Goal: Transaction & Acquisition: Book appointment/travel/reservation

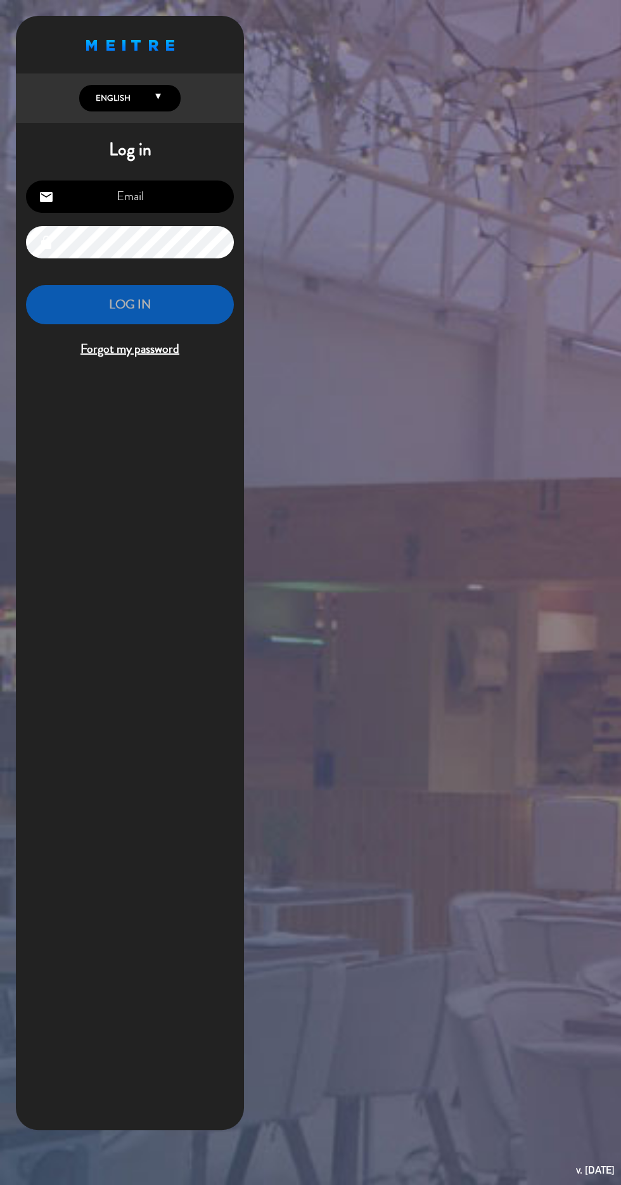
click at [183, 195] on input "email" at bounding box center [130, 197] width 208 height 32
type input "[EMAIL_ADDRESS][DOMAIN_NAME]"
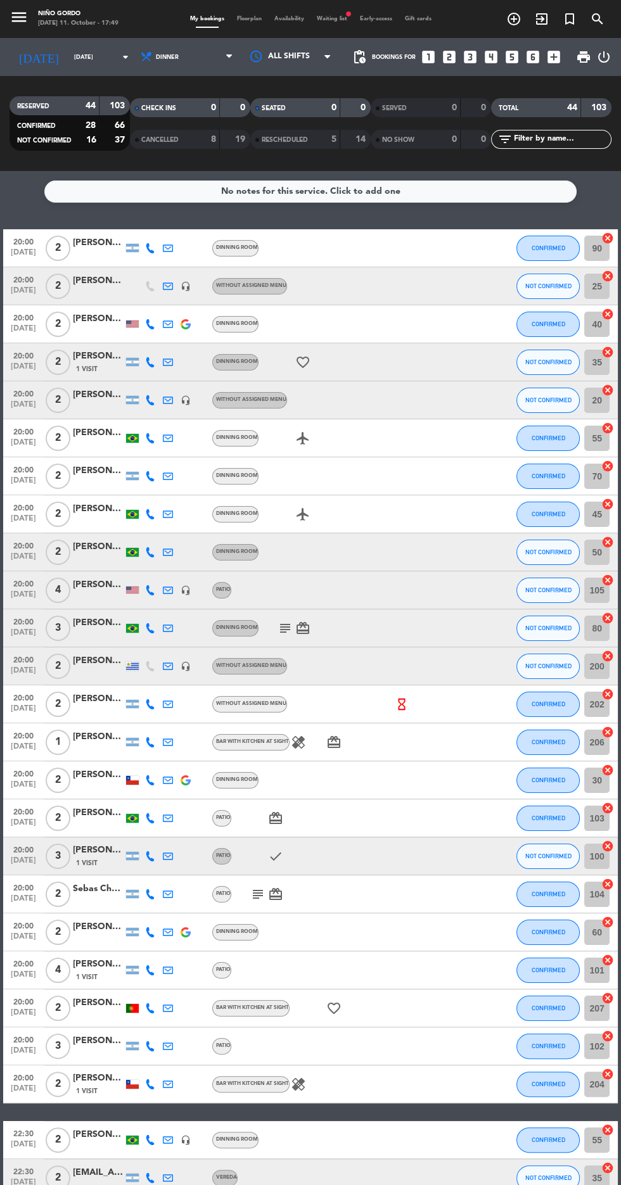
click at [252, 18] on span "Floorplan" at bounding box center [249, 19] width 37 height 6
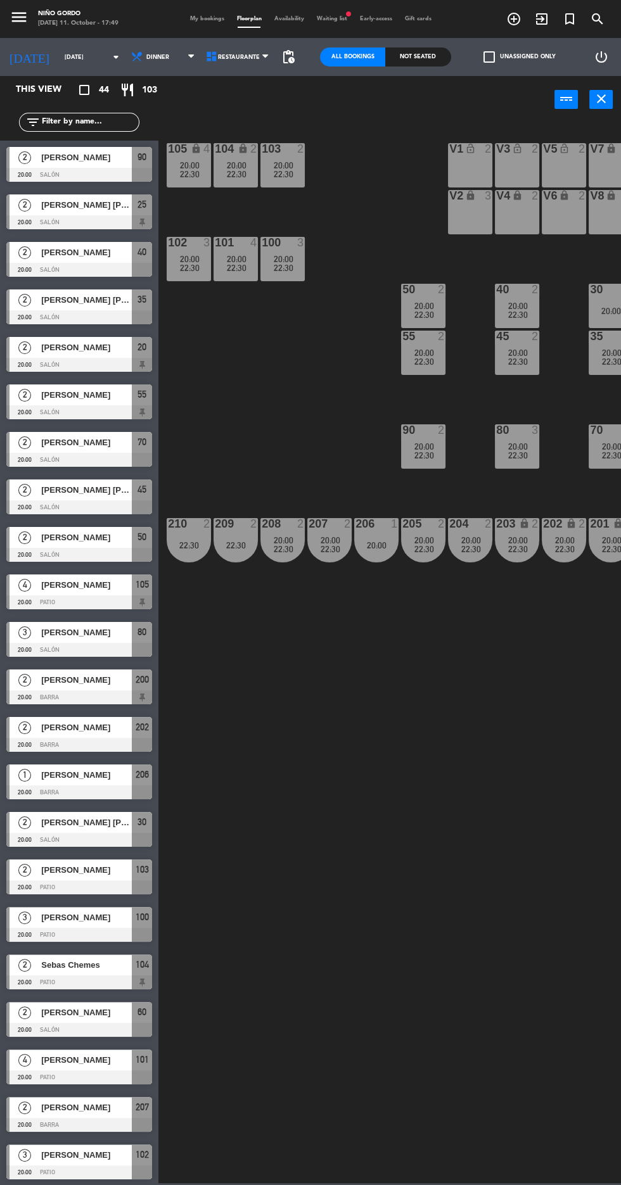
click at [392, 921] on div "105 lock 4 20:00 22:30 104 lock 2 20:00 22:30 103 2 20:00 22:30 V1 lock_open 2 …" at bounding box center [393, 652] width 456 height 1063
click at [381, 530] on div "206 1" at bounding box center [376, 524] width 44 height 13
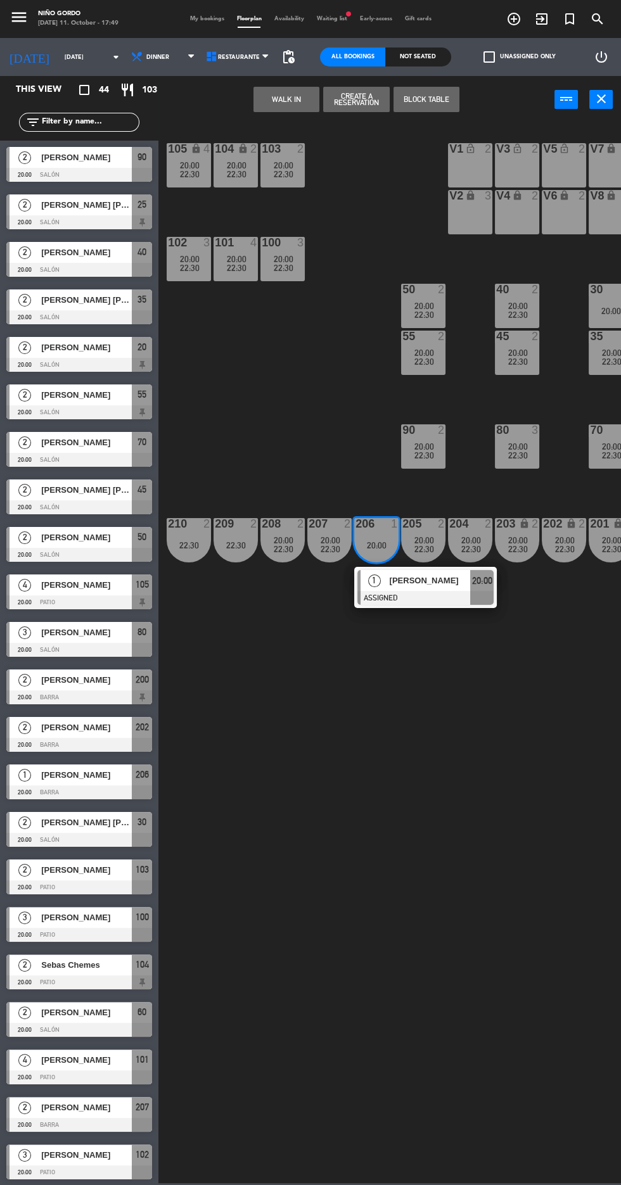
click at [362, 101] on button "Create a Reservation" at bounding box center [356, 99] width 66 height 25
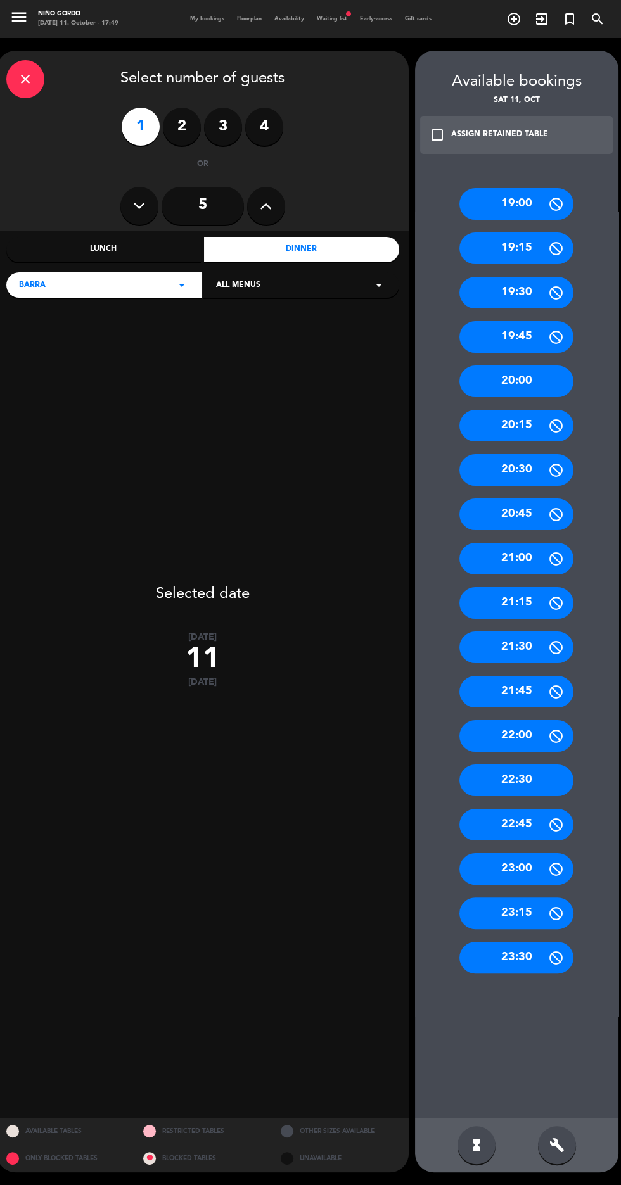
click at [540, 785] on div "22:30" at bounding box center [516, 781] width 114 height 32
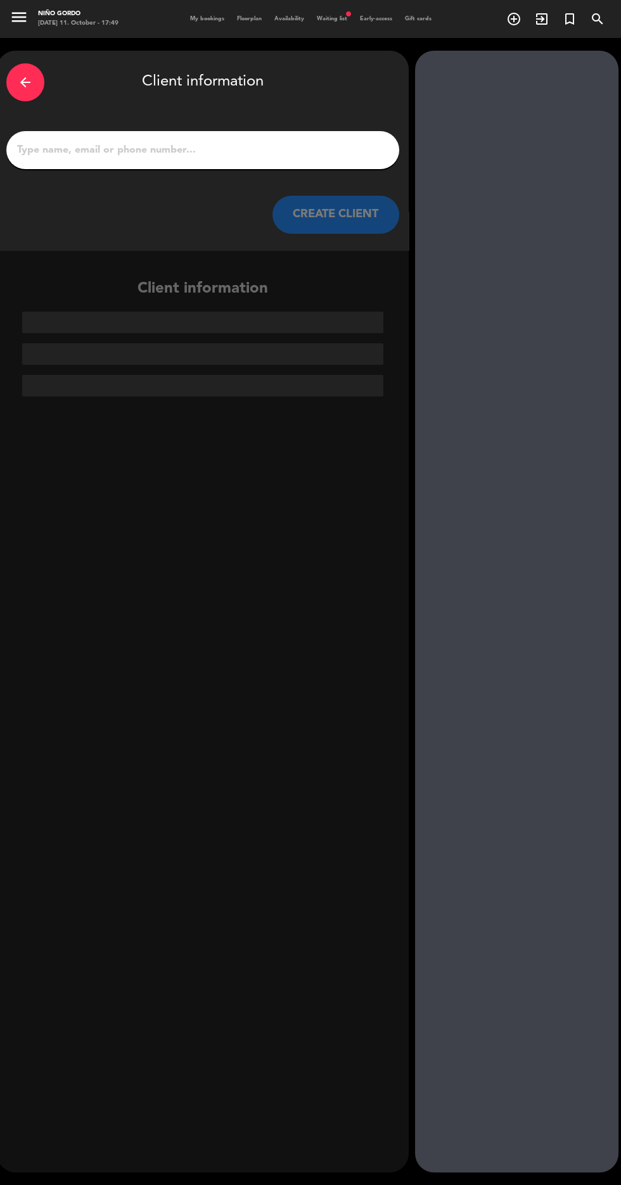
click at [288, 153] on input "1" at bounding box center [203, 150] width 374 height 18
type input "[PERSON_NAME]"
click at [343, 200] on button "CREATE CLIENT" at bounding box center [335, 215] width 127 height 38
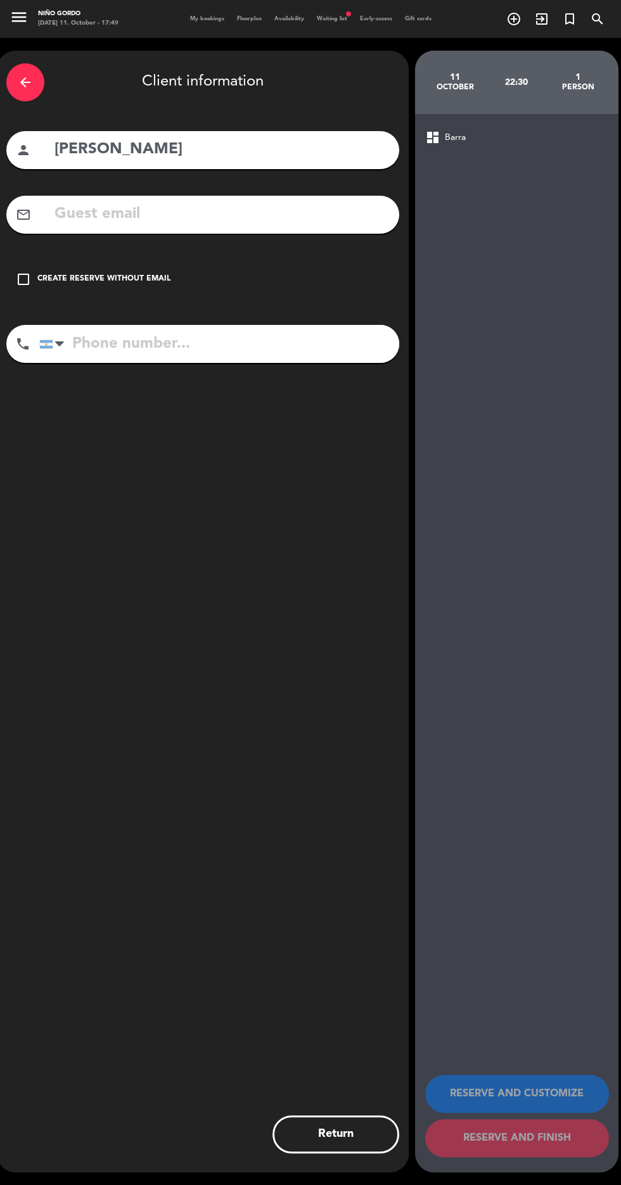
click at [143, 276] on div "Create reserve without email" at bounding box center [103, 279] width 133 height 13
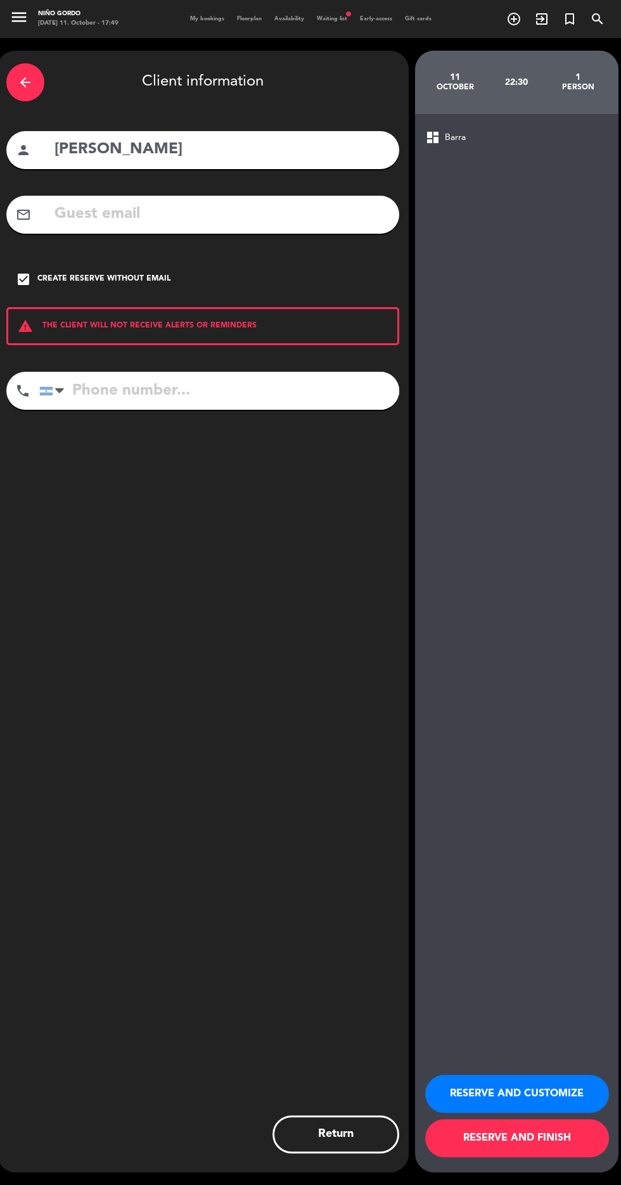
click at [287, 392] on input "tel" at bounding box center [219, 391] width 360 height 38
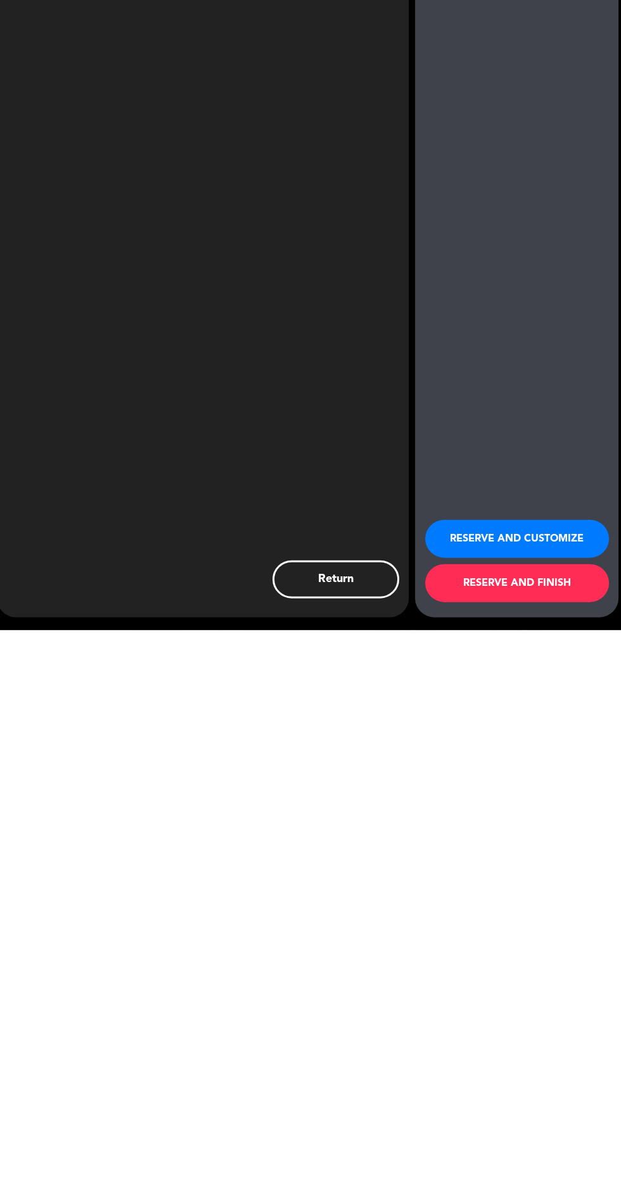
scroll to position [90, 0]
type input "[PHONE_NUMBER]"
click at [511, 1154] on button "RESERVE AND FINISH" at bounding box center [517, 1139] width 184 height 38
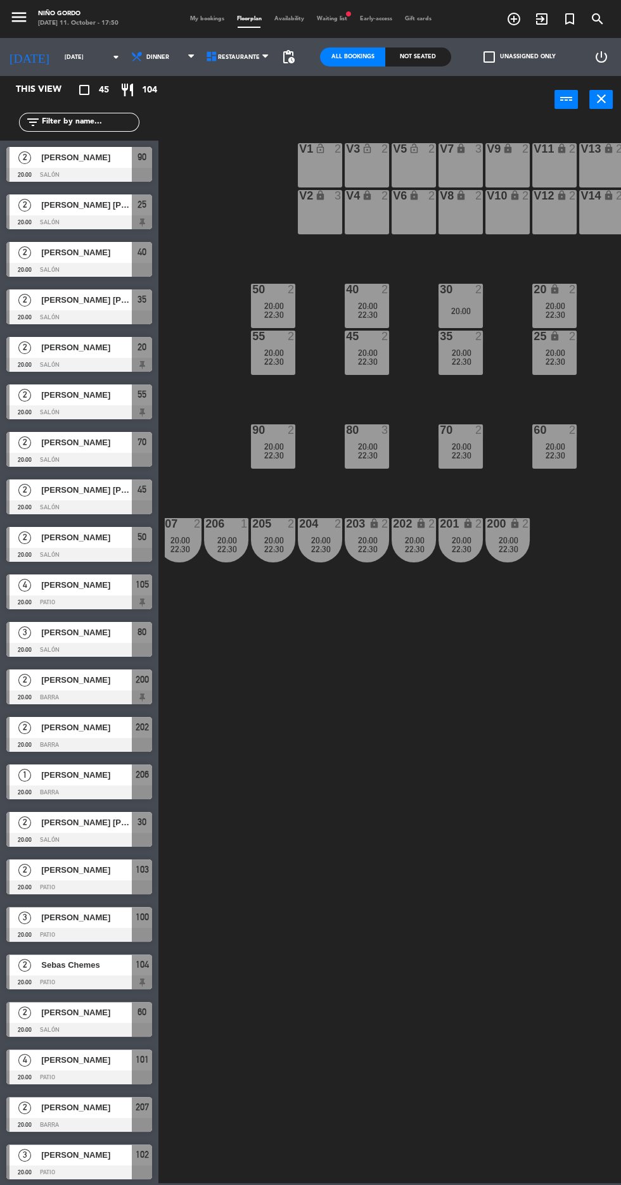
scroll to position [0, 162]
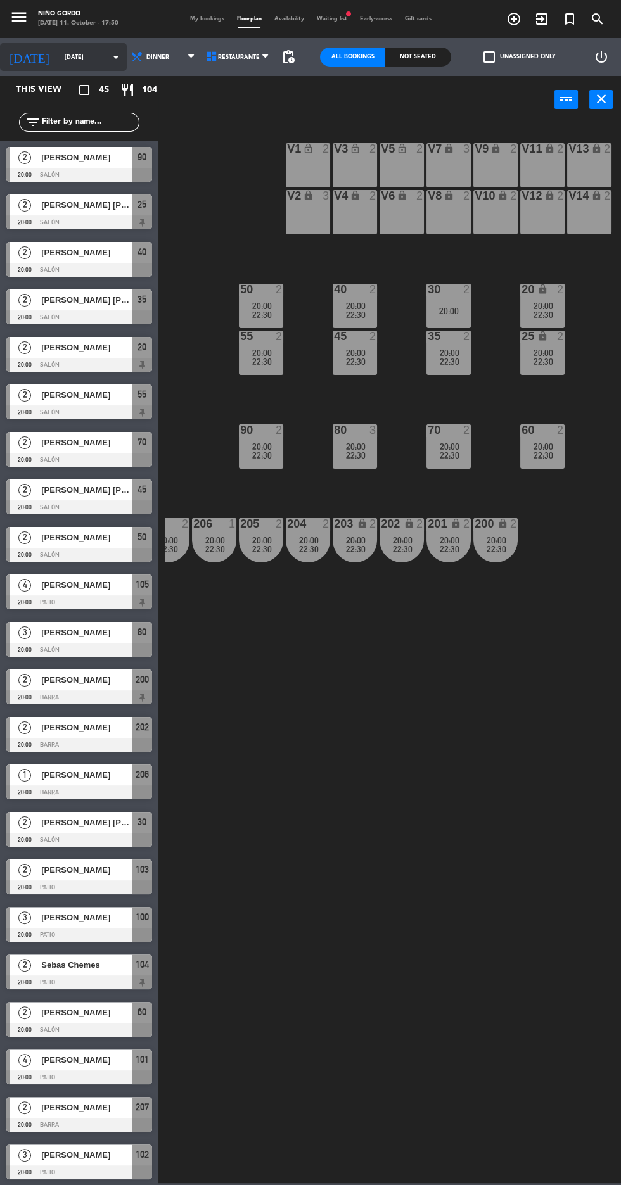
click at [84, 56] on input "[DATE]" at bounding box center [98, 58] width 80 height 20
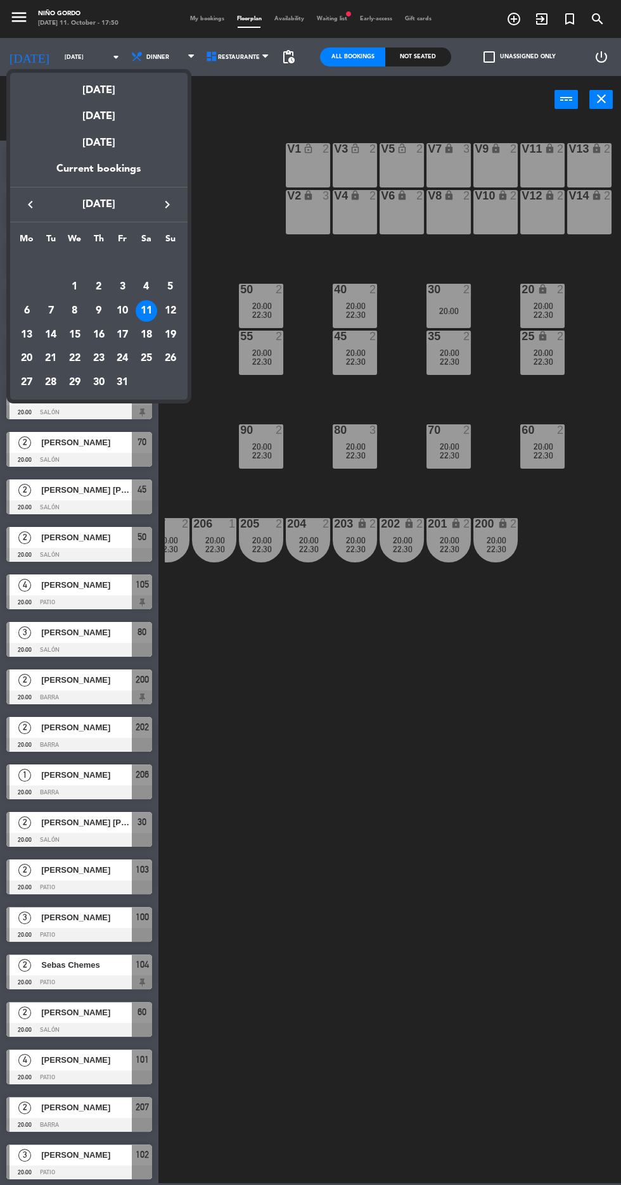
click at [185, 311] on div "Mo Tu We Th Fr Sa [DATE] 2 3 4 5 6 7 8 9 10 11 12 13 14 15 16 17 18 19 20 21 22…" at bounding box center [98, 310] width 177 height 177
click at [184, 313] on div "Mo Tu We Th Fr Sa [DATE] 2 3 4 5 6 7 8 9 10 11 12 13 14 15 16 17 18 19 20 21 22…" at bounding box center [98, 310] width 177 height 177
click at [182, 303] on div "Mo Tu We Th Fr Sa [DATE] 2 3 4 5 6 7 8 9 10 11 12 13 14 15 16 17 18 19 20 21 22…" at bounding box center [98, 310] width 177 height 177
click at [188, 312] on div at bounding box center [310, 592] width 621 height 1185
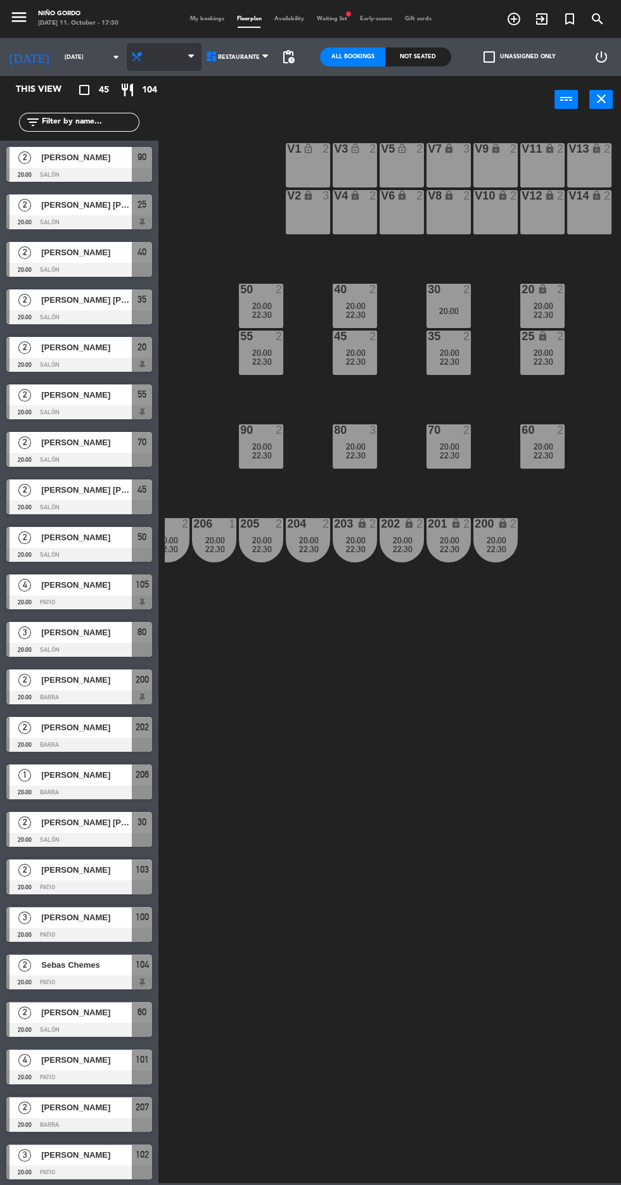
click at [131, 58] on icon at bounding box center [137, 57] width 13 height 13
click at [176, 93] on ng-component "menu Niño Gordo [DATE] 11. October - 17:50 My bookings Floorplan Availability W…" at bounding box center [310, 592] width 621 height 1184
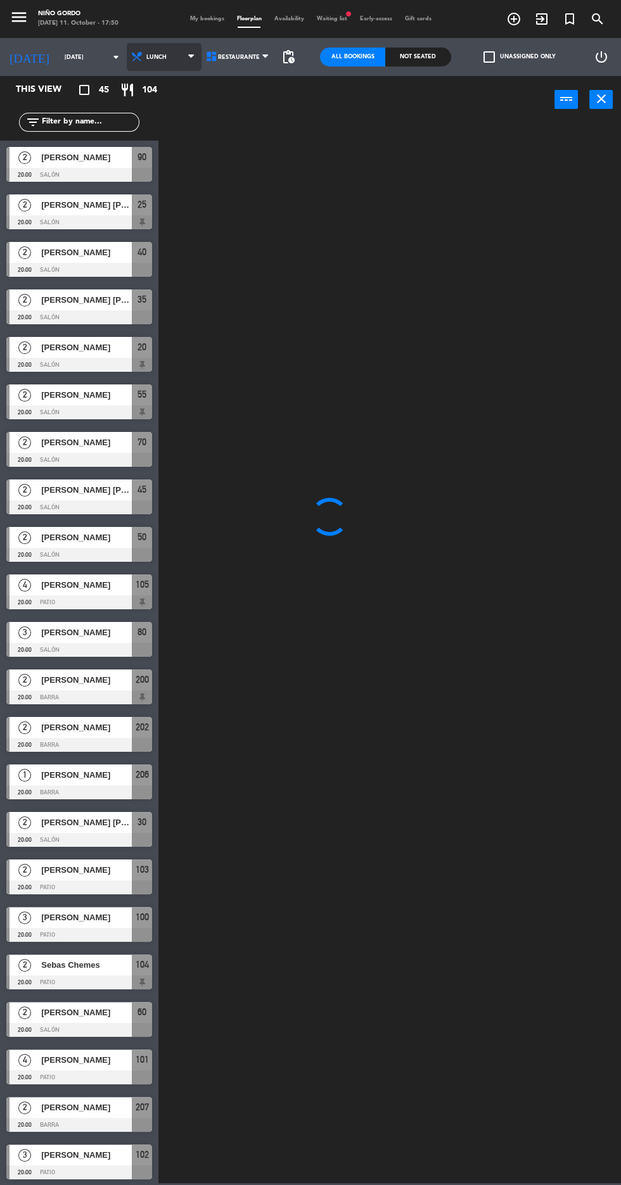
scroll to position [0, 0]
click at [306, 20] on span "Availability" at bounding box center [289, 19] width 42 height 6
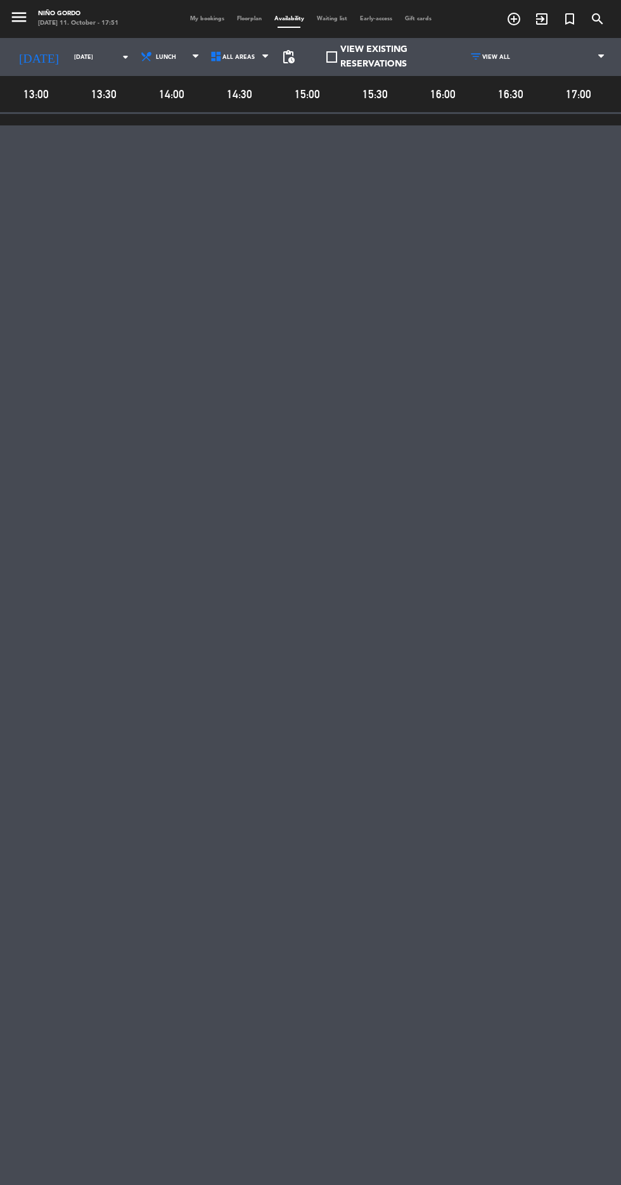
click at [253, 18] on span "Floorplan" at bounding box center [249, 19] width 37 height 6
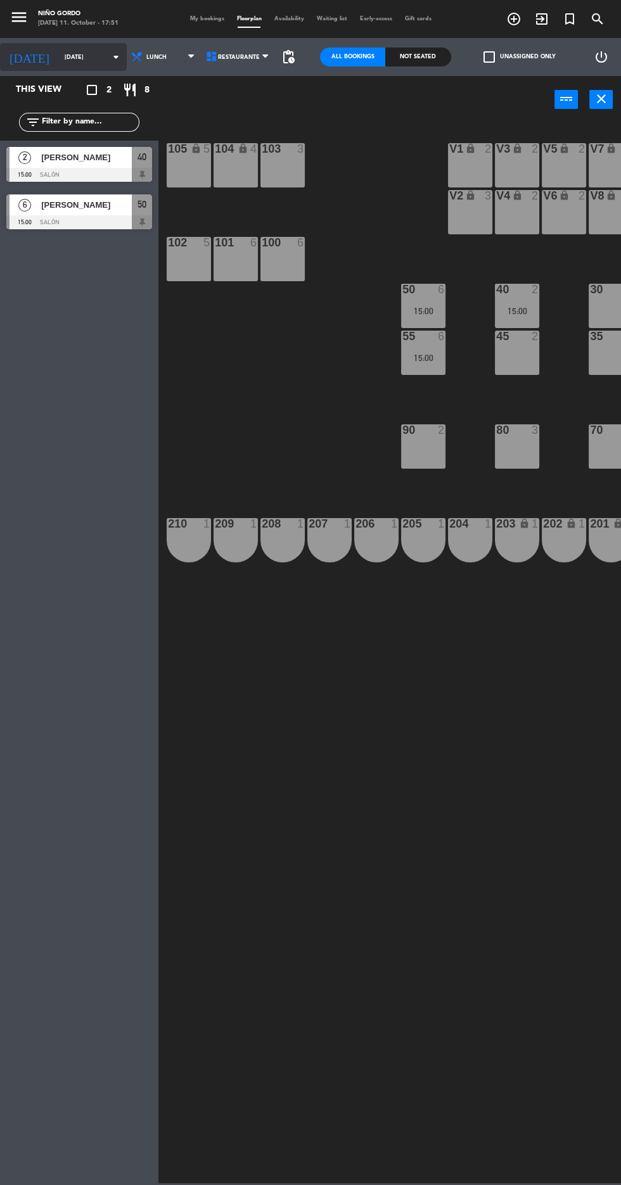
click at [71, 59] on input "[DATE]" at bounding box center [98, 58] width 80 height 20
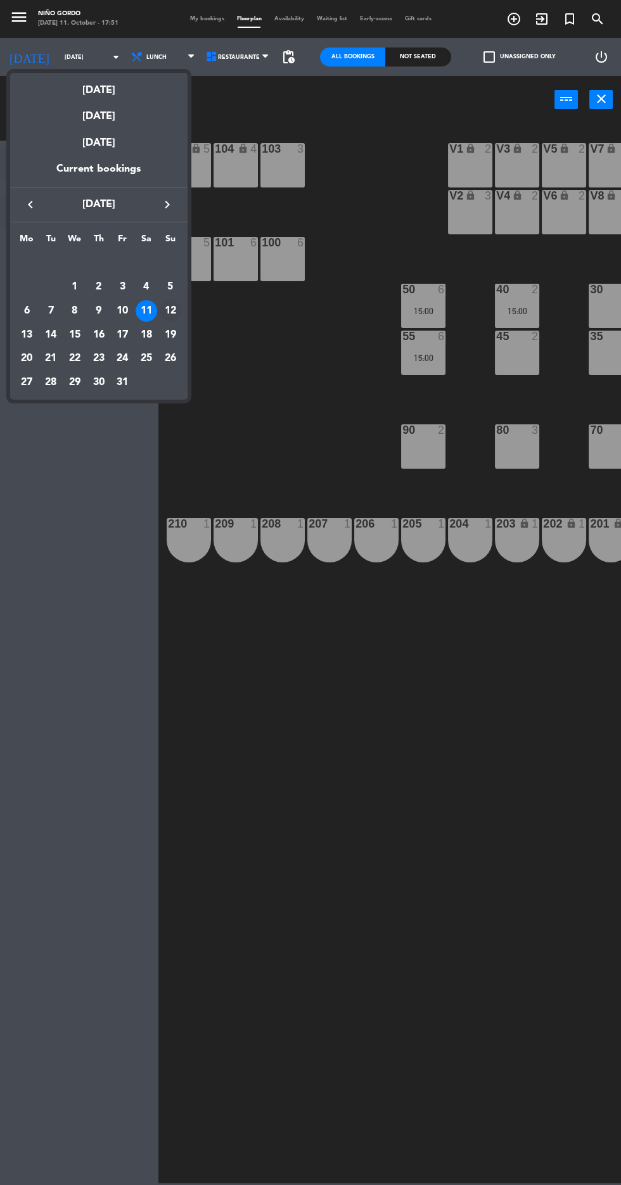
click at [179, 301] on td "12" at bounding box center [170, 311] width 24 height 24
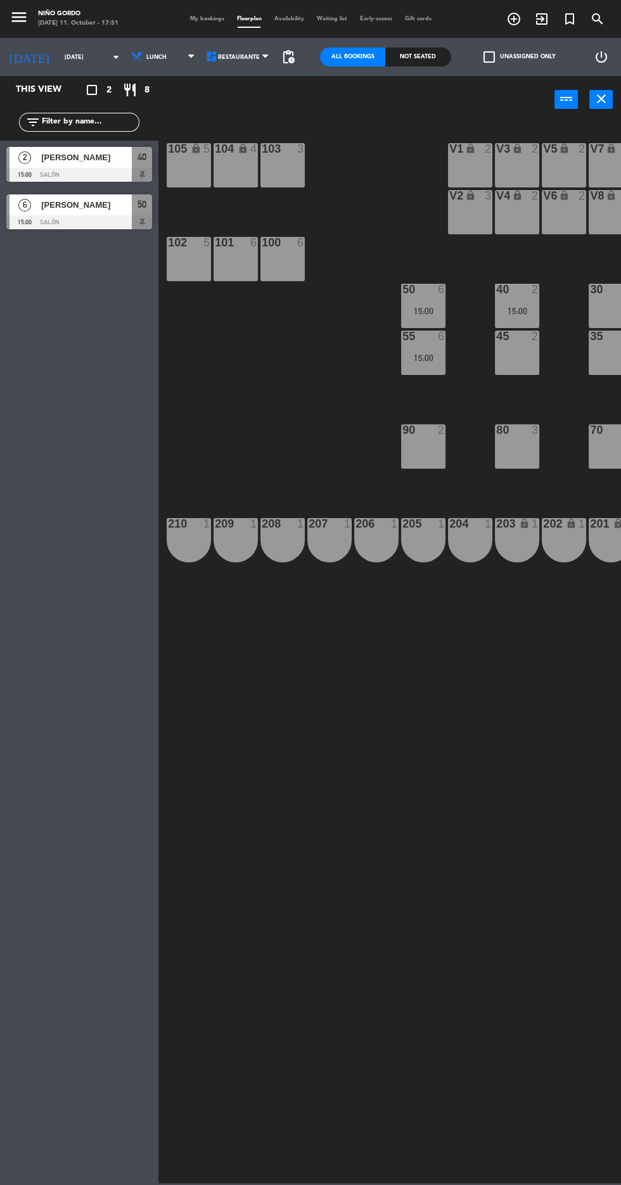
type input "[DATE]"
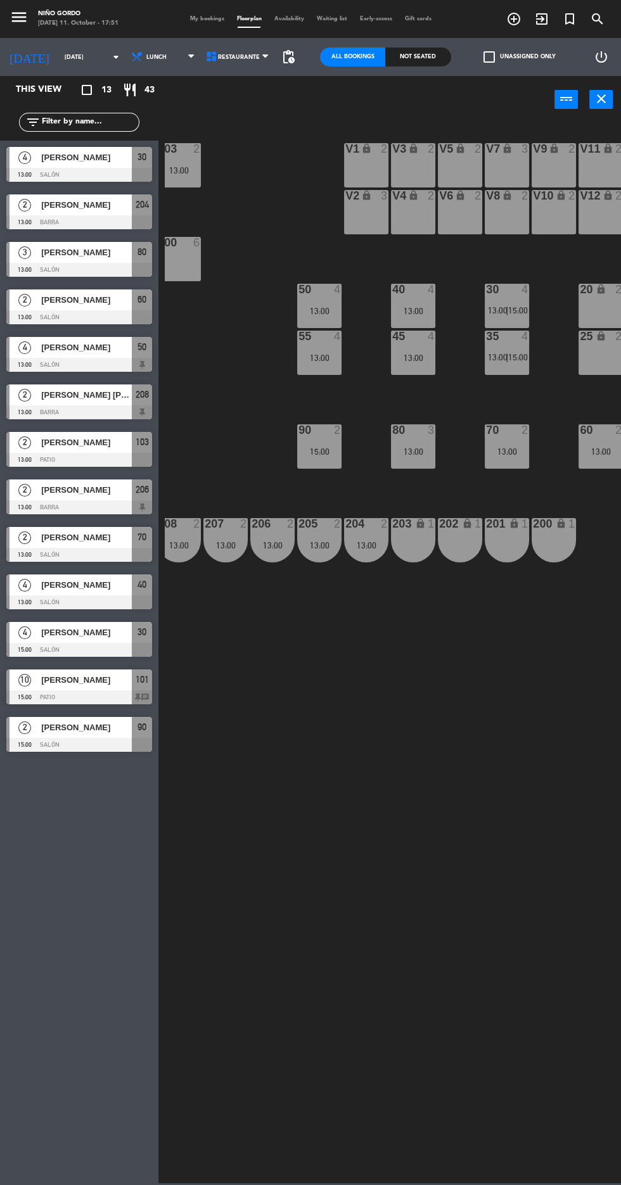
scroll to position [0, 162]
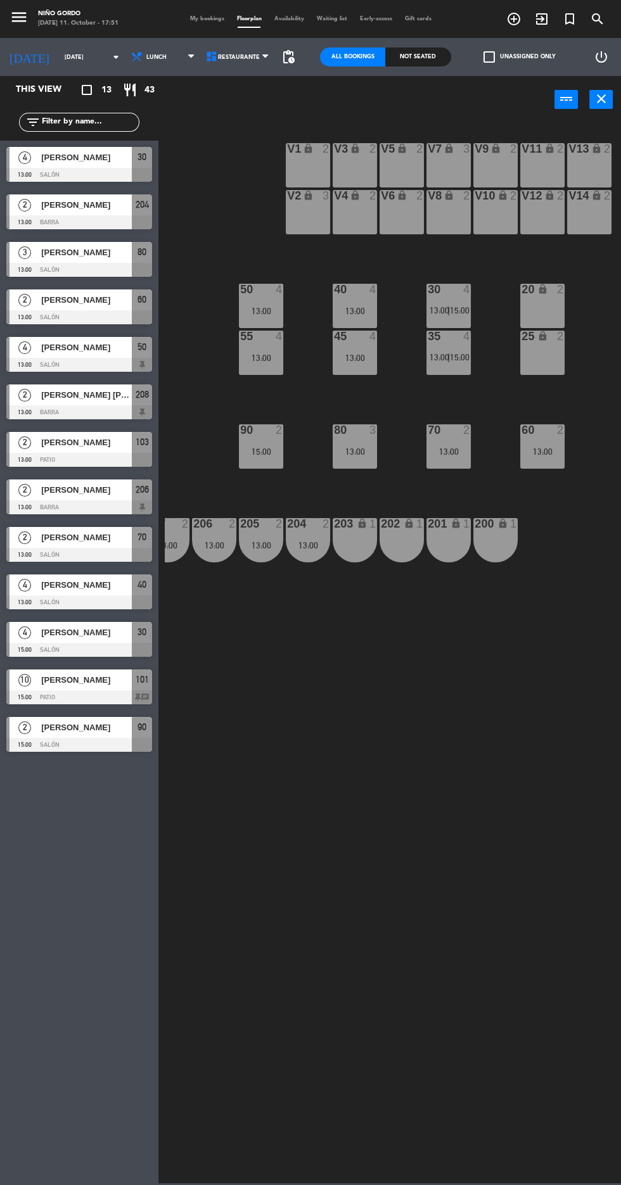
click at [537, 362] on div "25 lock 2" at bounding box center [542, 353] width 44 height 44
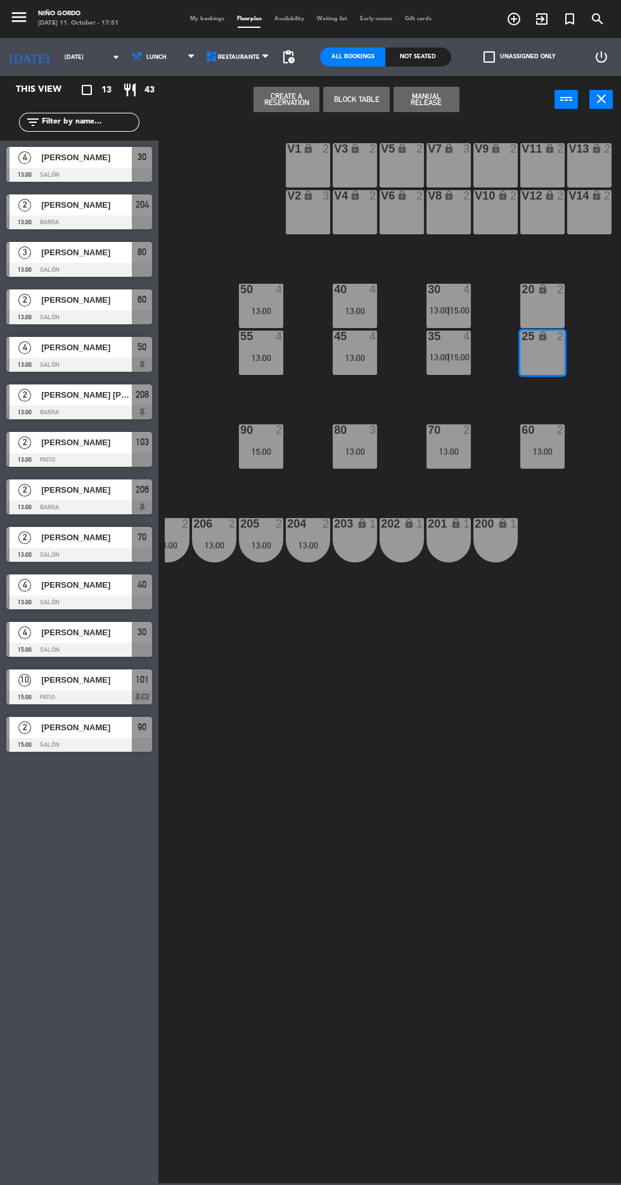
click at [542, 289] on icon "lock" at bounding box center [542, 289] width 11 height 11
click at [296, 90] on button "Create a Reservation" at bounding box center [286, 99] width 66 height 25
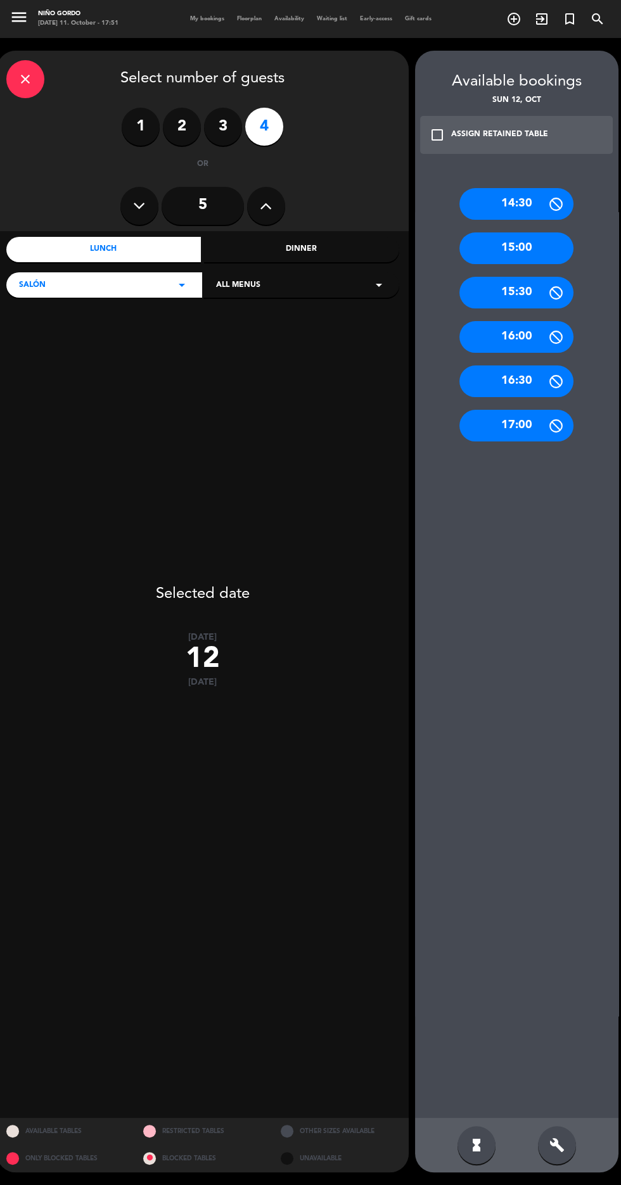
click at [210, 191] on input "5" at bounding box center [203, 206] width 82 height 38
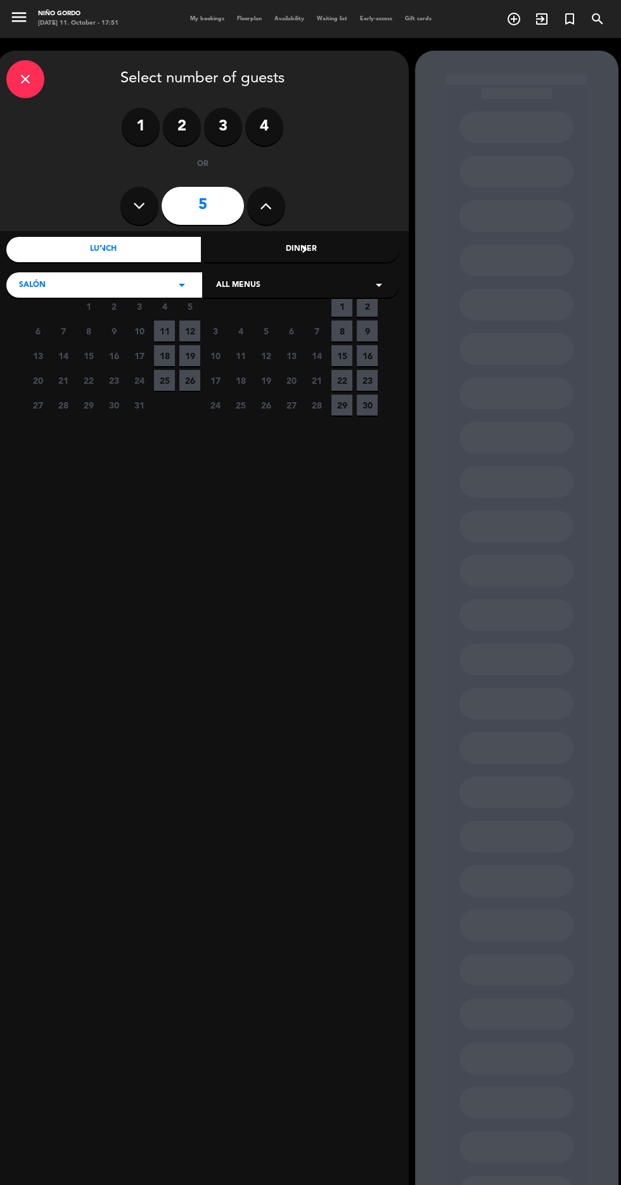
click at [189, 307] on span "5" at bounding box center [189, 306] width 21 height 21
click at [189, 331] on span "12" at bounding box center [189, 331] width 21 height 21
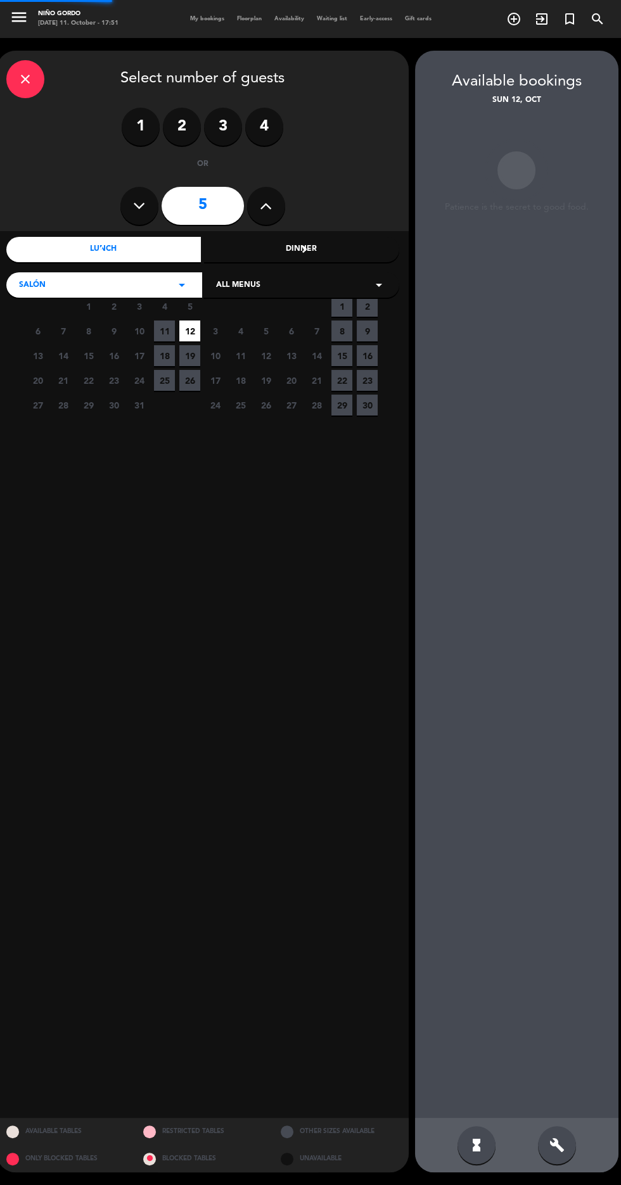
scroll to position [51, 0]
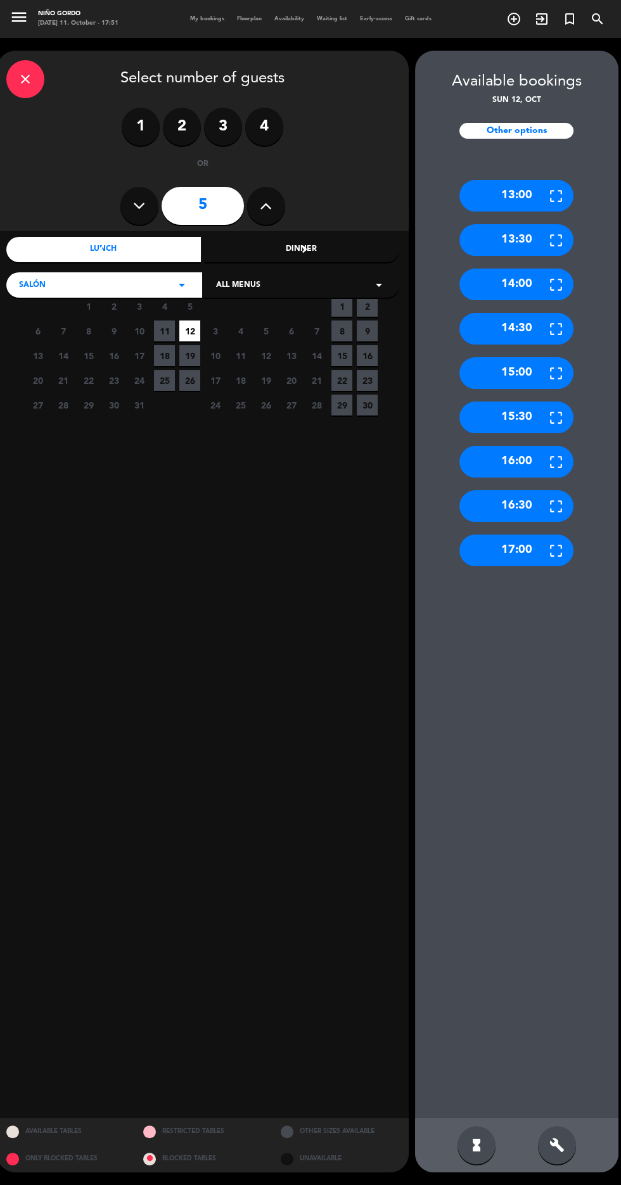
click at [526, 180] on div "13:00" at bounding box center [516, 196] width 114 height 32
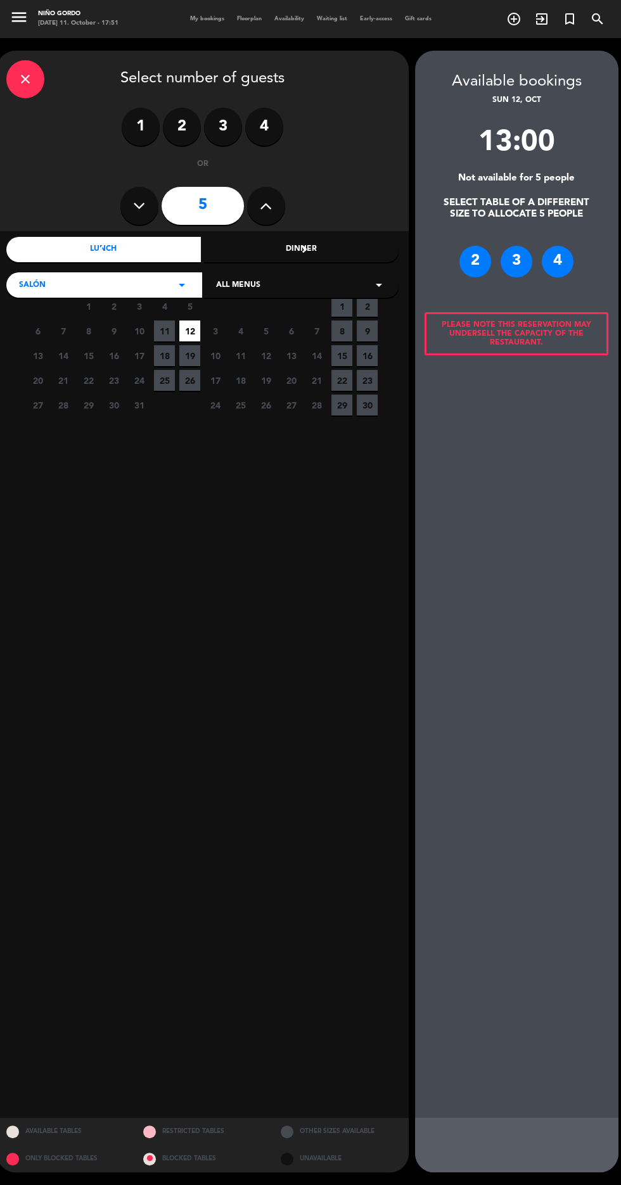
click at [567, 246] on div "4" at bounding box center [558, 262] width 32 height 32
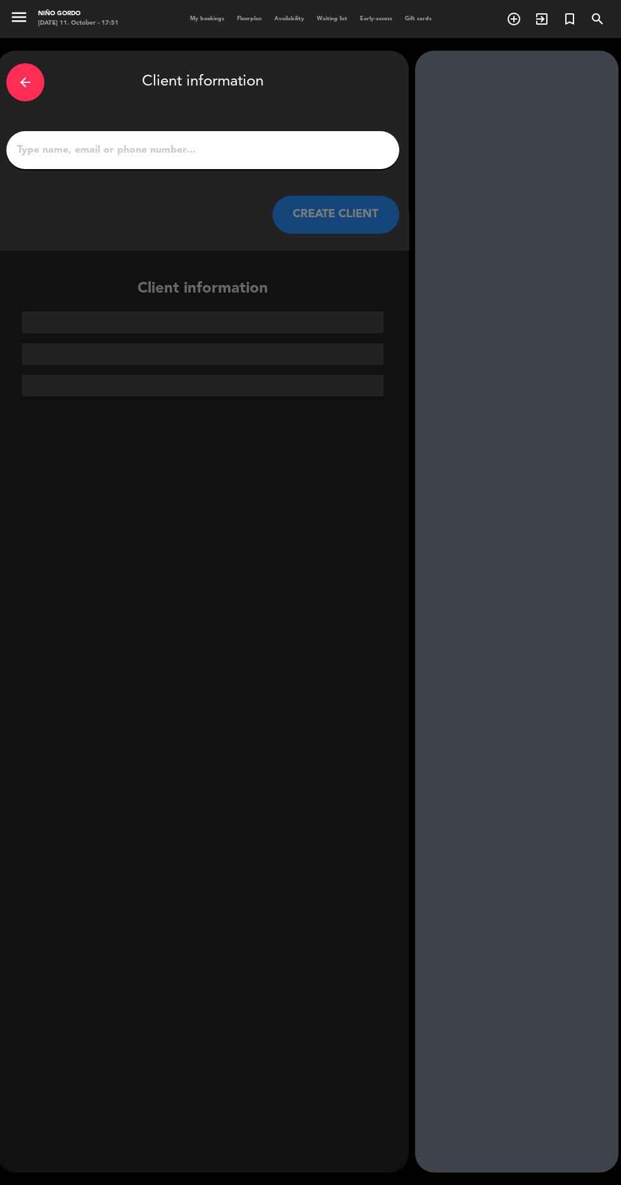
click at [256, 73] on div "arrow_back Client information CREATE CLIENT" at bounding box center [203, 151] width 412 height 200
click at [160, 141] on input "1" at bounding box center [203, 150] width 374 height 18
type input "[PERSON_NAME]"
click at [352, 202] on button "CREATE CLIENT" at bounding box center [335, 215] width 127 height 38
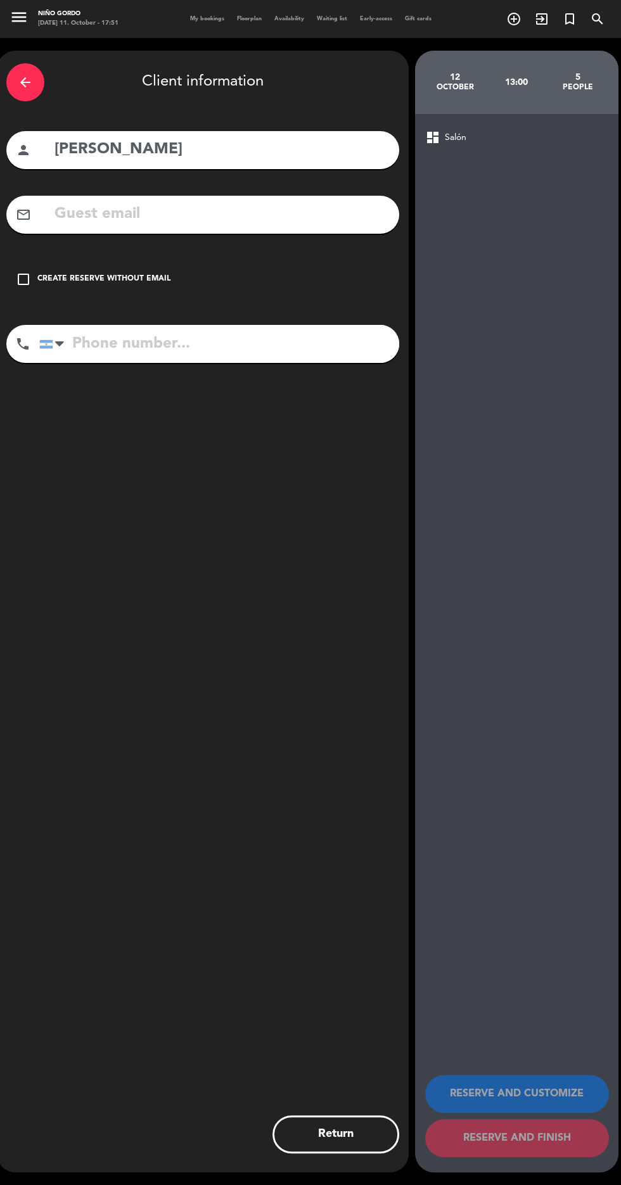
click at [156, 287] on div "check_box_outline_blank Create reserve without email" at bounding box center [202, 279] width 393 height 38
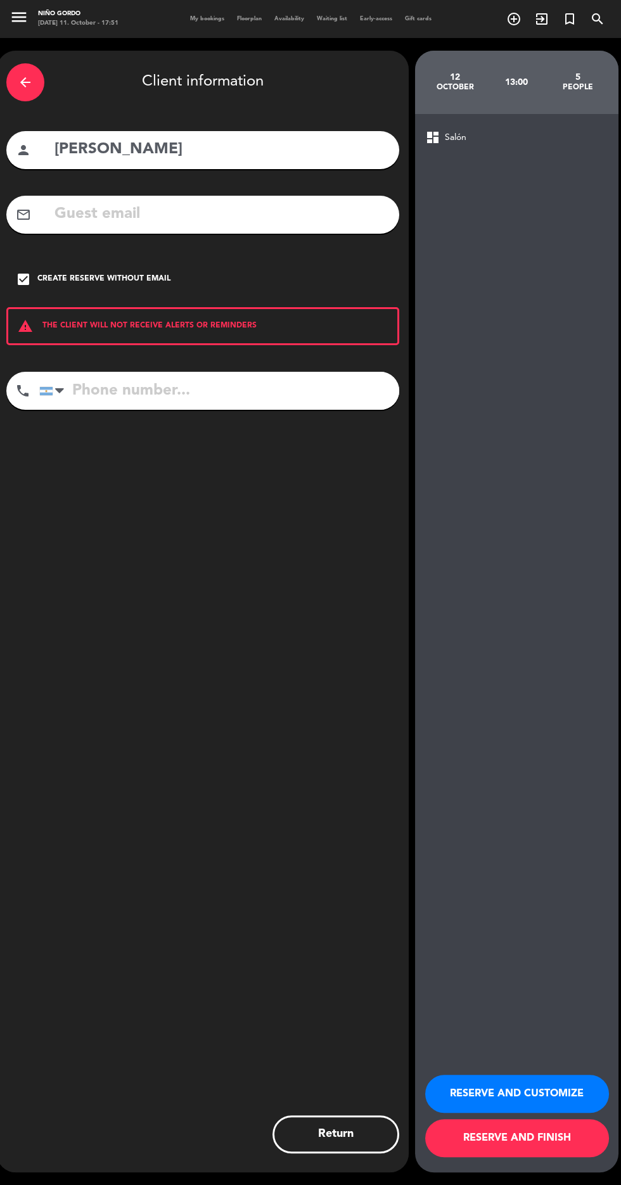
click at [203, 399] on input "tel" at bounding box center [219, 391] width 360 height 38
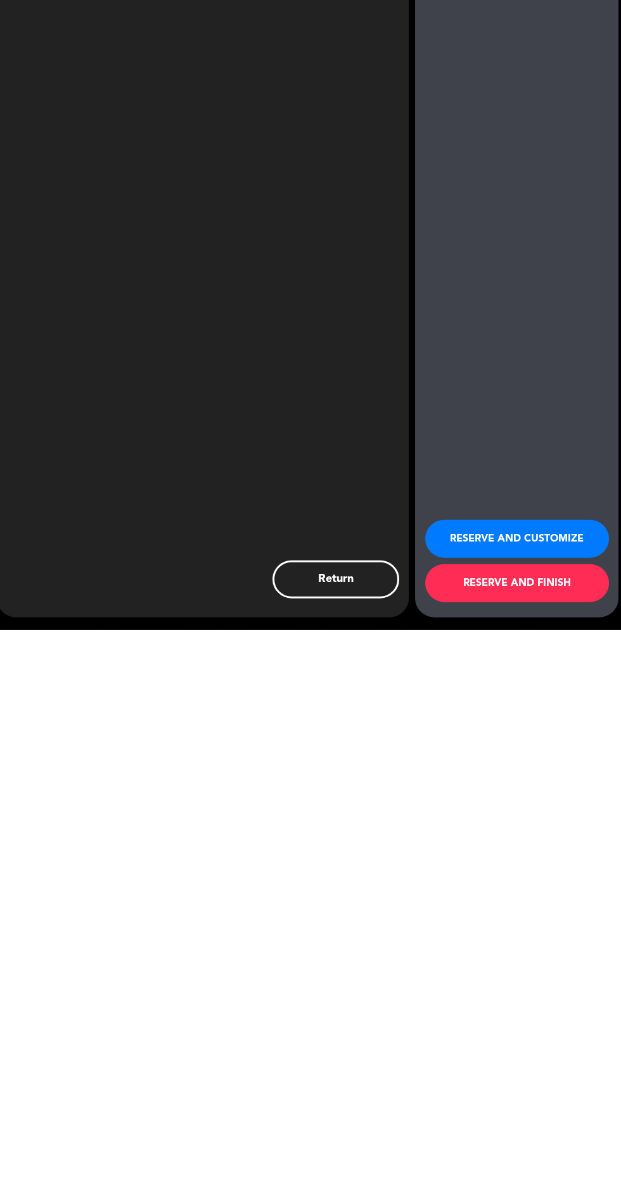
scroll to position [90, 0]
type input "1141449326"
click at [534, 1139] on button "RESERVE AND FINISH" at bounding box center [517, 1139] width 184 height 38
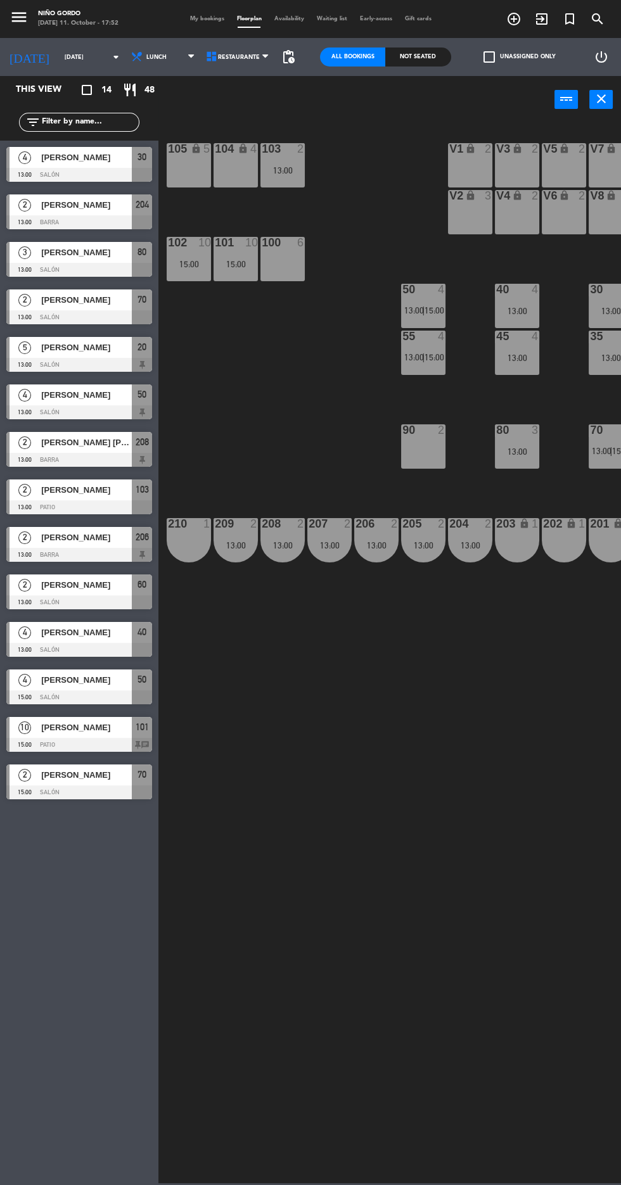
scroll to position [108, 0]
click at [205, 18] on span "My bookings" at bounding box center [207, 19] width 47 height 6
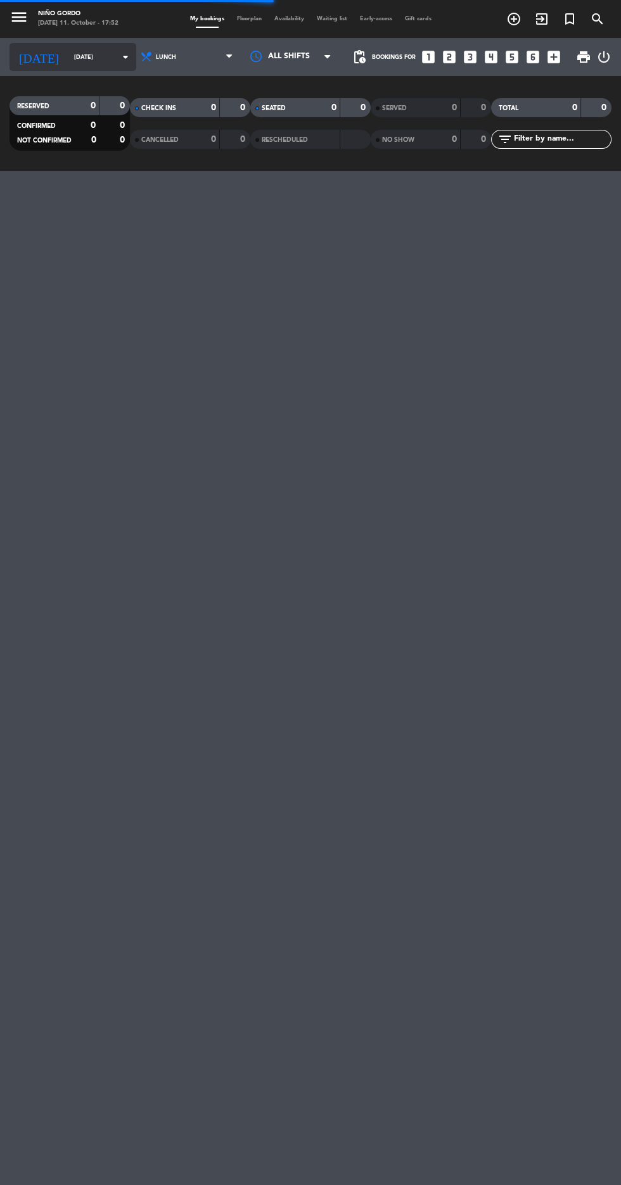
click at [84, 61] on input "[DATE]" at bounding box center [108, 58] width 80 height 20
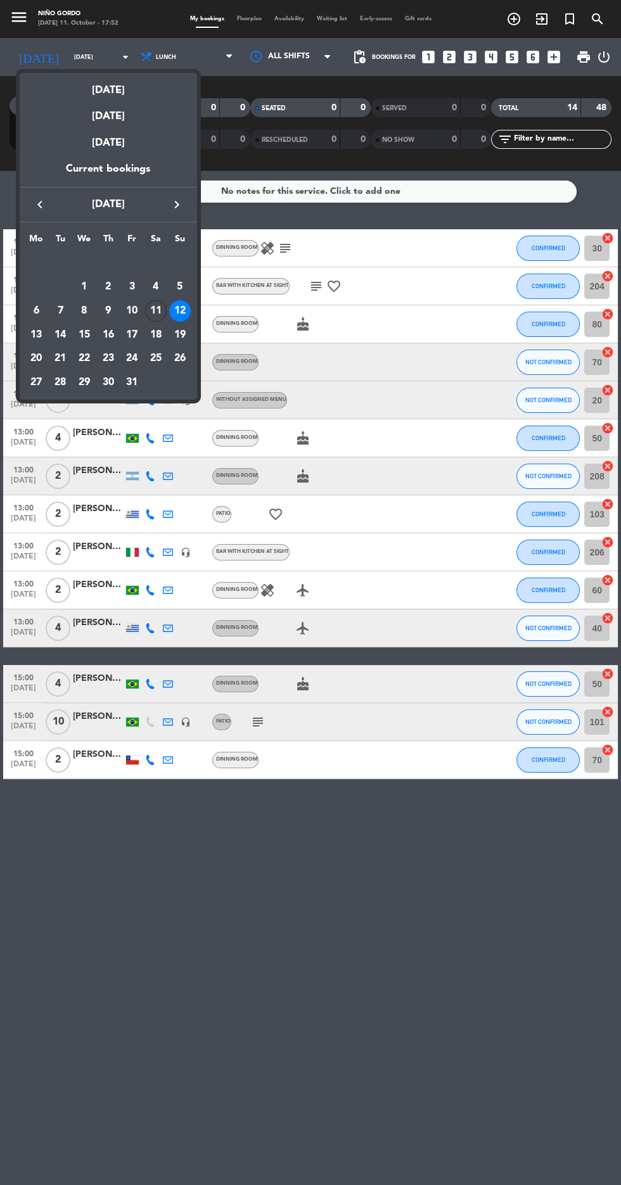
click at [136, 68] on div "next week this week previous week same week of previous year [DATE] [DATE] [DAT…" at bounding box center [108, 233] width 177 height 333
click at [126, 78] on div "[DATE]" at bounding box center [108, 86] width 177 height 26
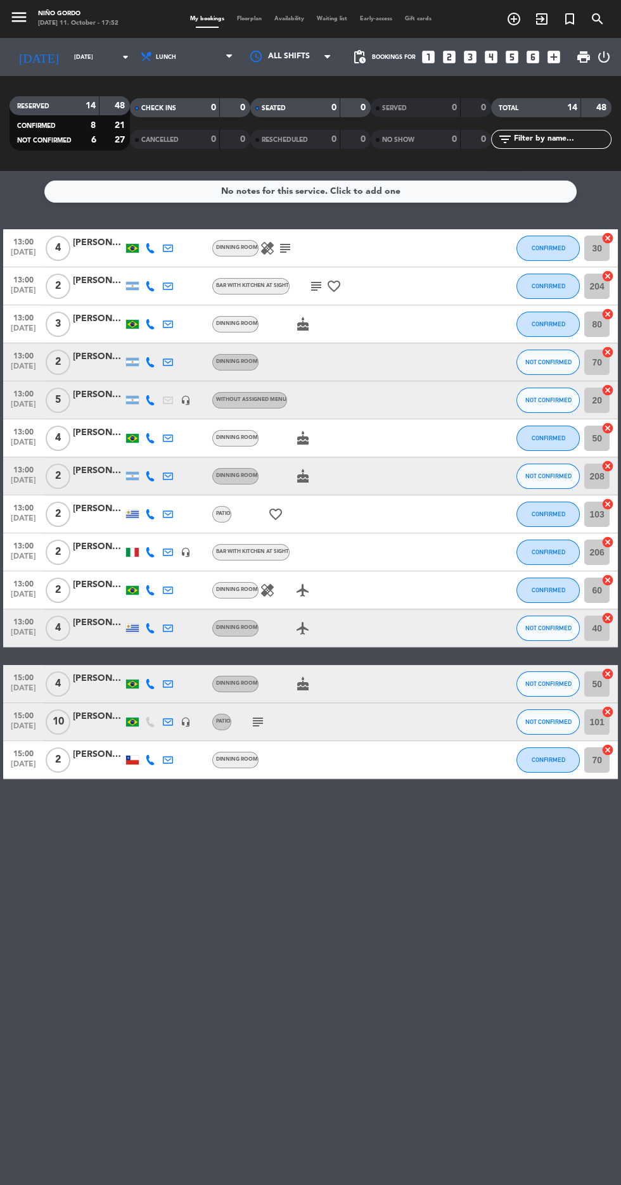
type input "[DATE]"
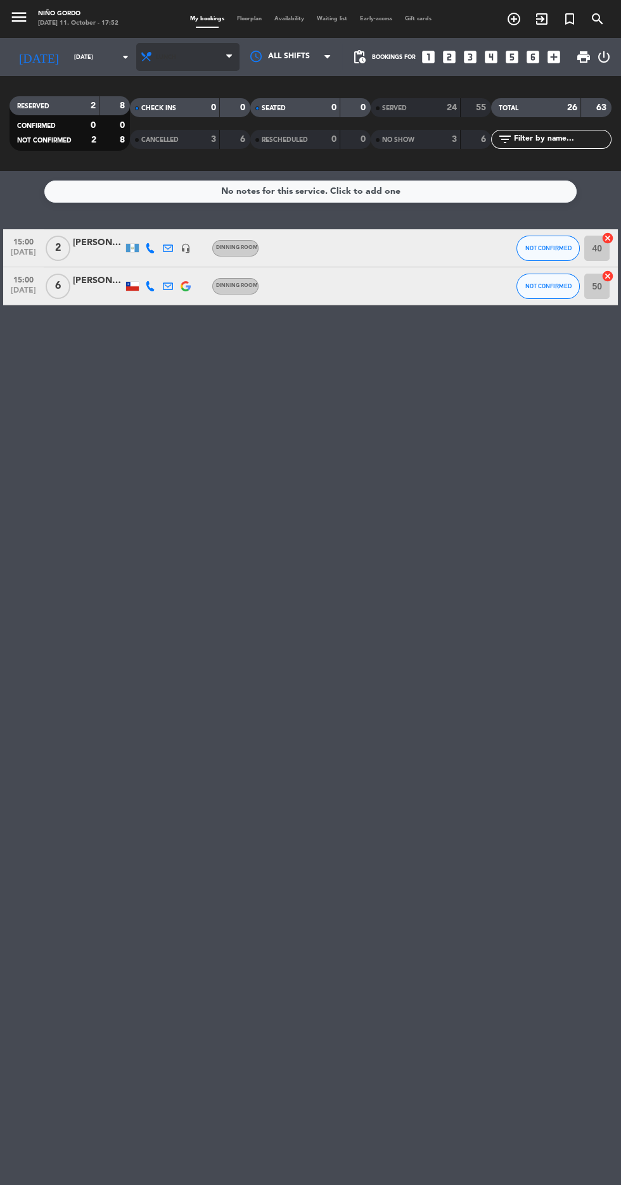
click at [184, 51] on span "Lunch" at bounding box center [187, 57] width 103 height 28
click at [180, 137] on div "menu Niño Gordo [DATE] 11. October - 17:52 My bookings Floorplan Availability W…" at bounding box center [310, 85] width 621 height 171
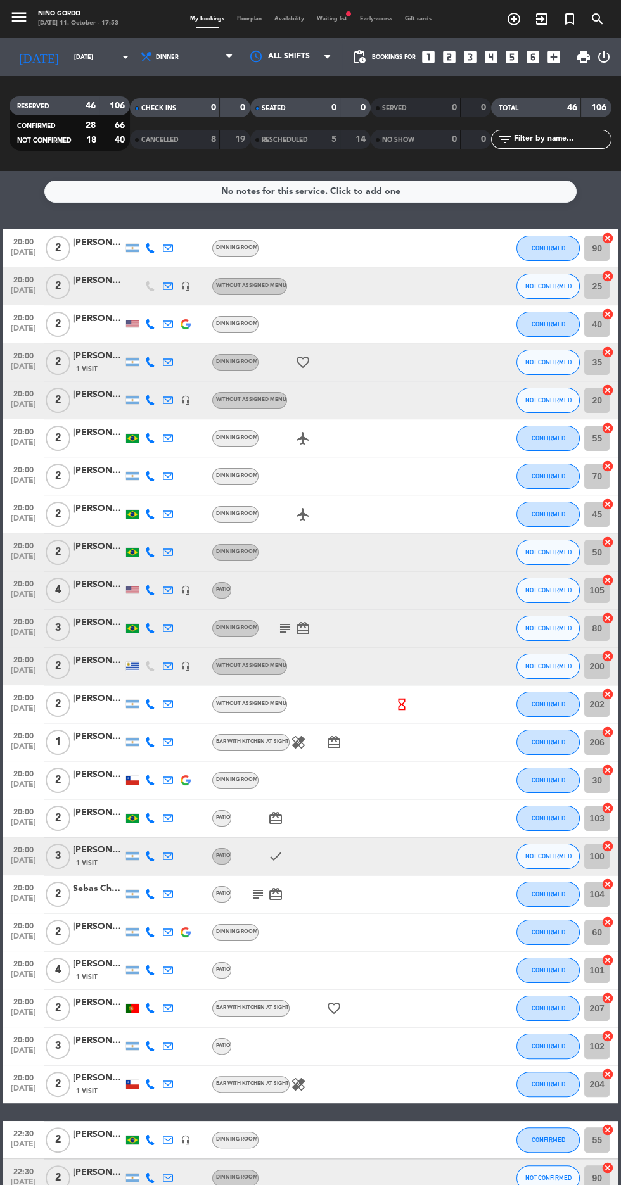
click at [279, 16] on span "Availability" at bounding box center [289, 19] width 42 height 6
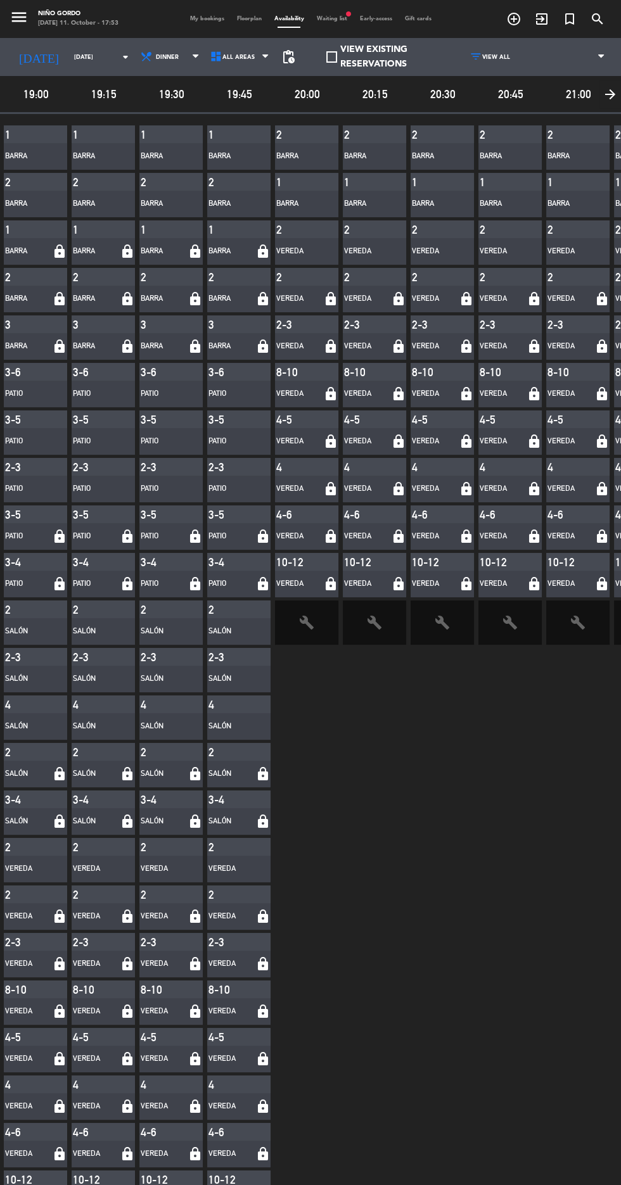
click at [216, 20] on span "My bookings" at bounding box center [207, 19] width 47 height 6
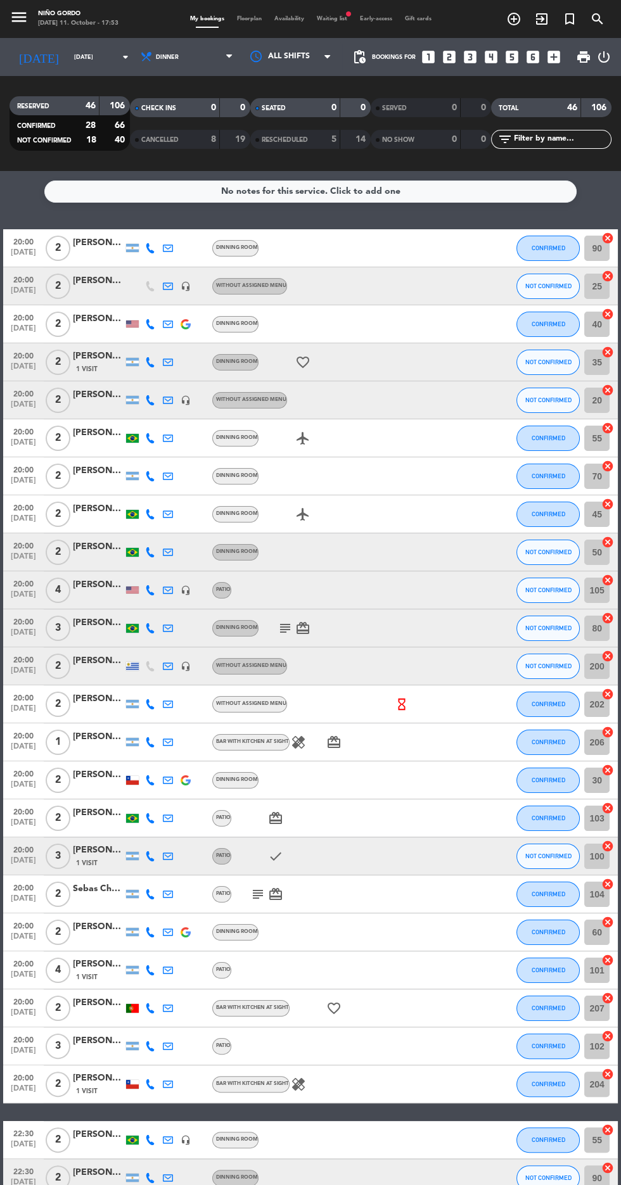
click at [253, 18] on span "Floorplan" at bounding box center [249, 19] width 37 height 6
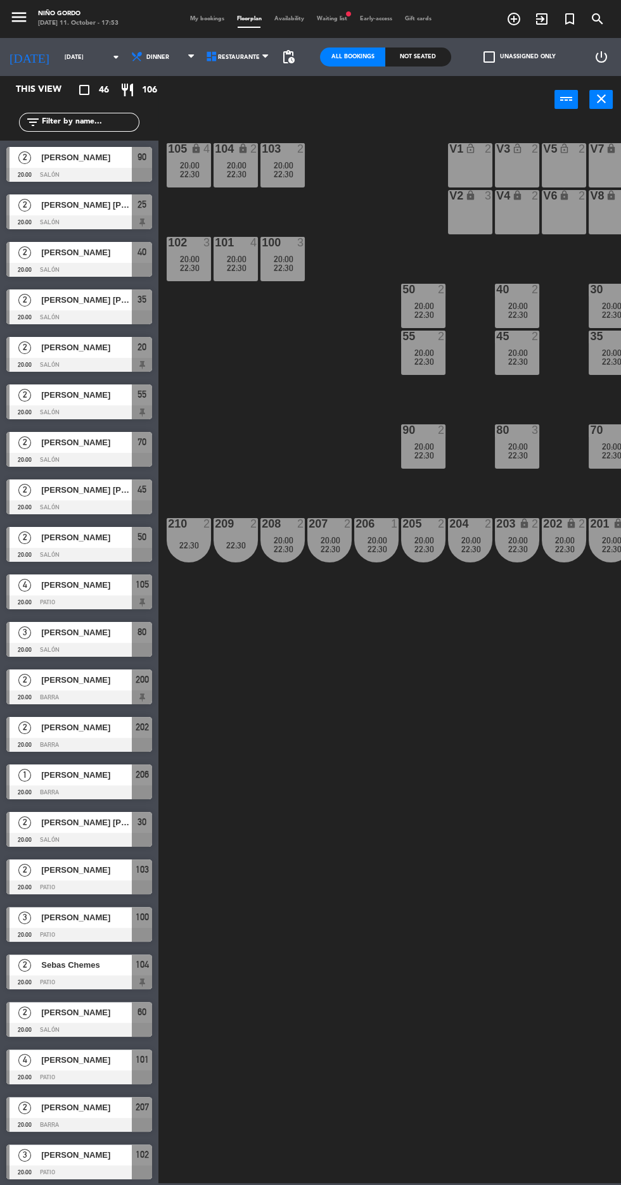
click at [297, 259] on div "20:00" at bounding box center [282, 259] width 44 height 9
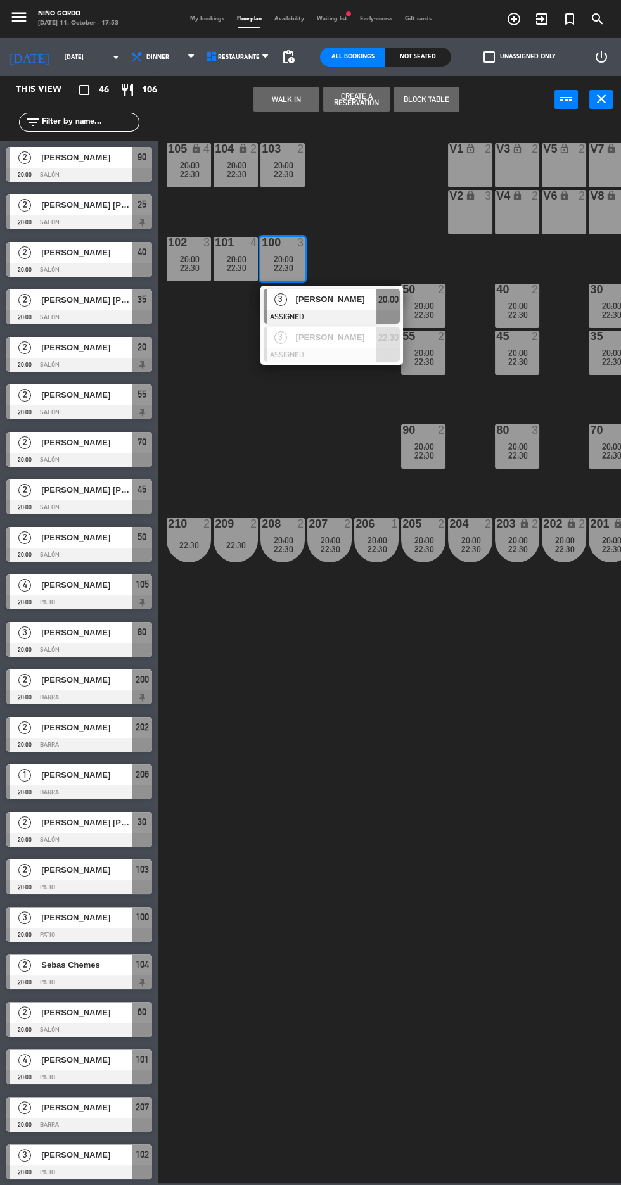
click at [386, 298] on span "20:00" at bounding box center [388, 299] width 20 height 15
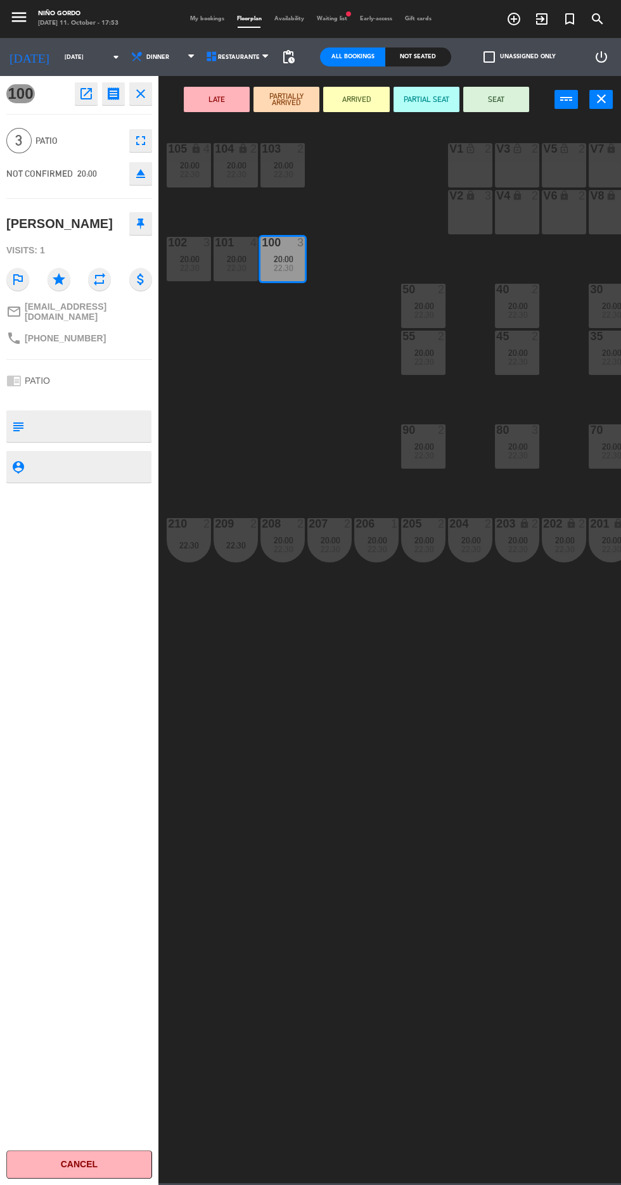
click at [168, 149] on div "105" at bounding box center [168, 148] width 1 height 11
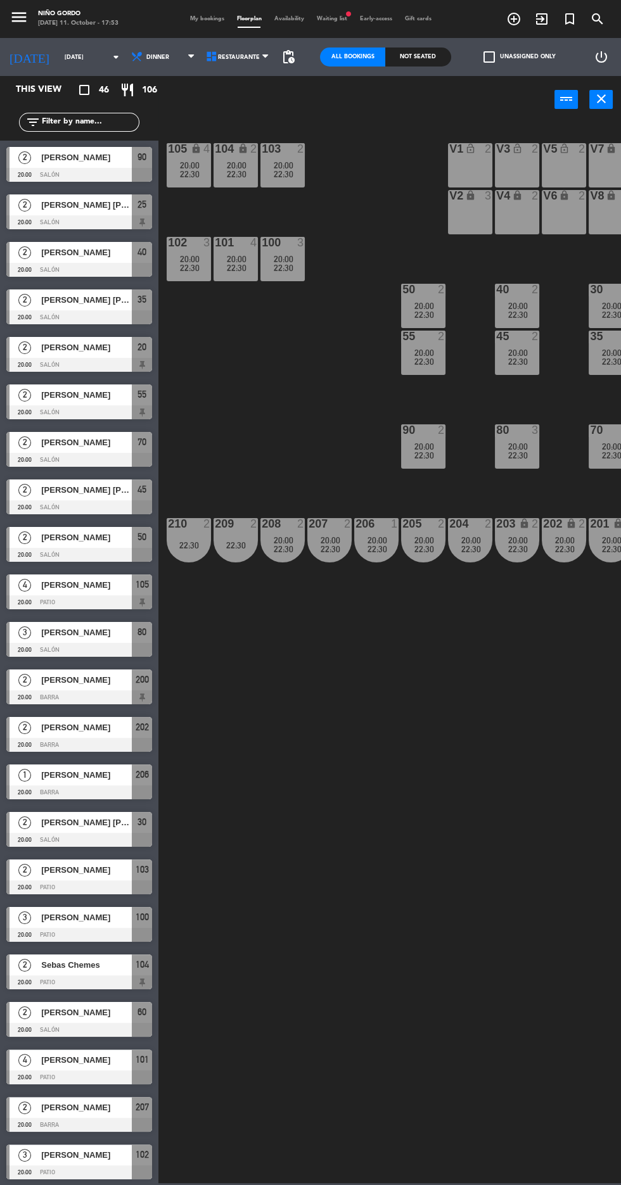
click at [285, 402] on div "105 lock 4 20:00 22:30 104 lock 2 20:00 22:30 103 2 20:00 22:30 V1 lock_open 2 …" at bounding box center [393, 652] width 456 height 1063
click at [300, 265] on div "22:30" at bounding box center [282, 268] width 44 height 9
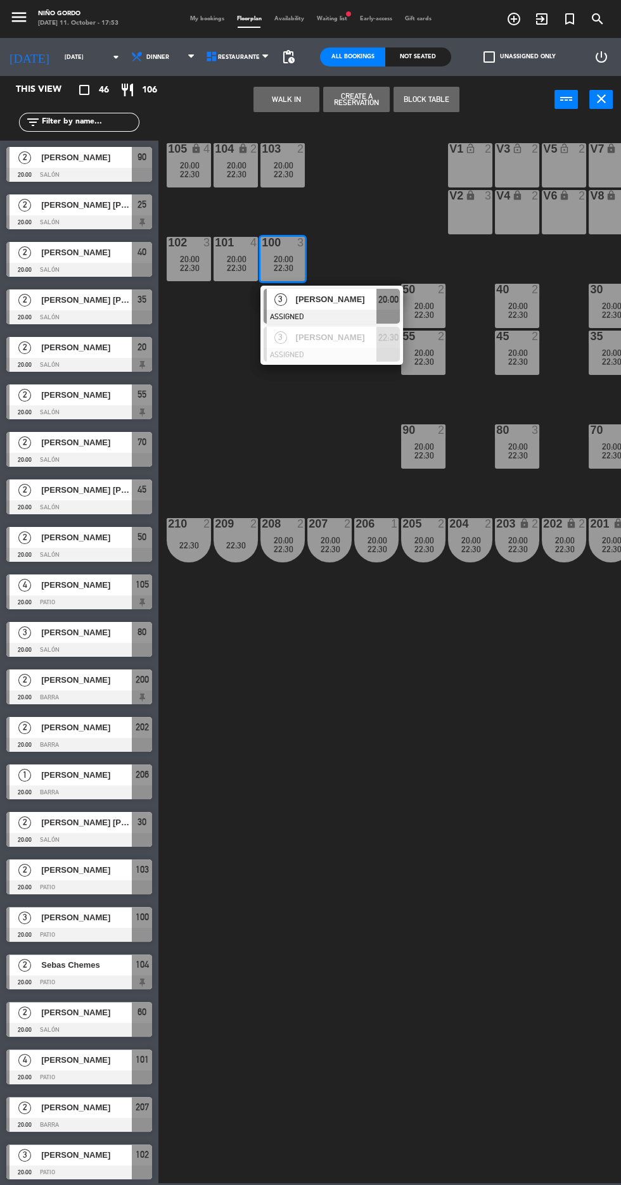
click at [361, 303] on span "[PERSON_NAME]" at bounding box center [336, 299] width 81 height 13
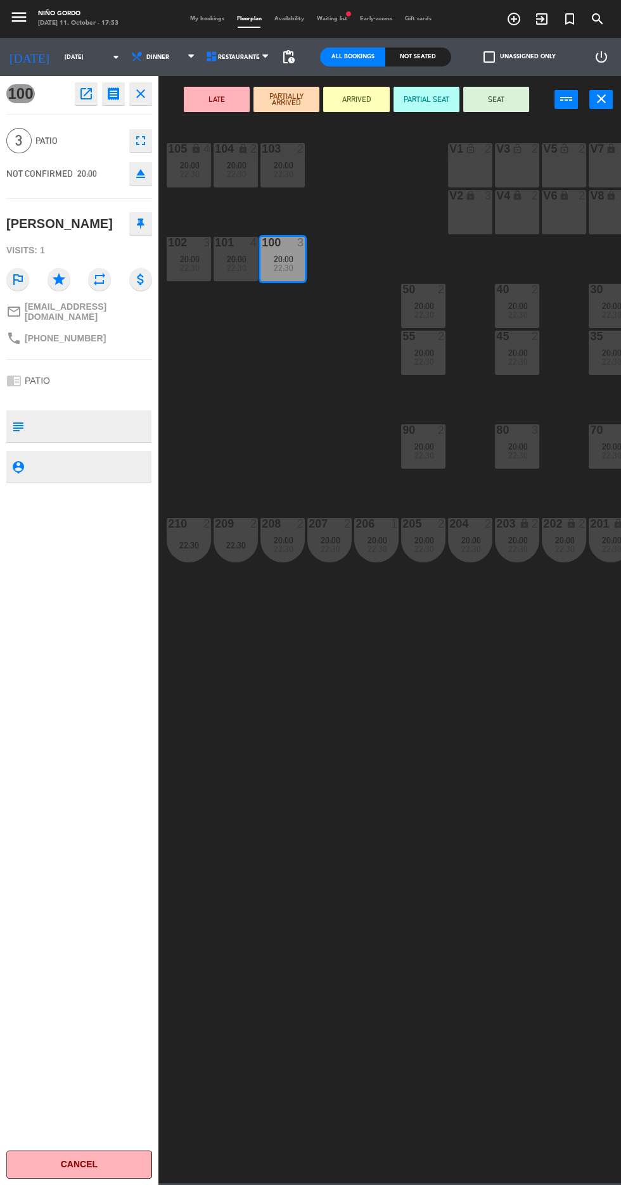
click at [140, 143] on icon "fullscreen" at bounding box center [140, 140] width 15 height 15
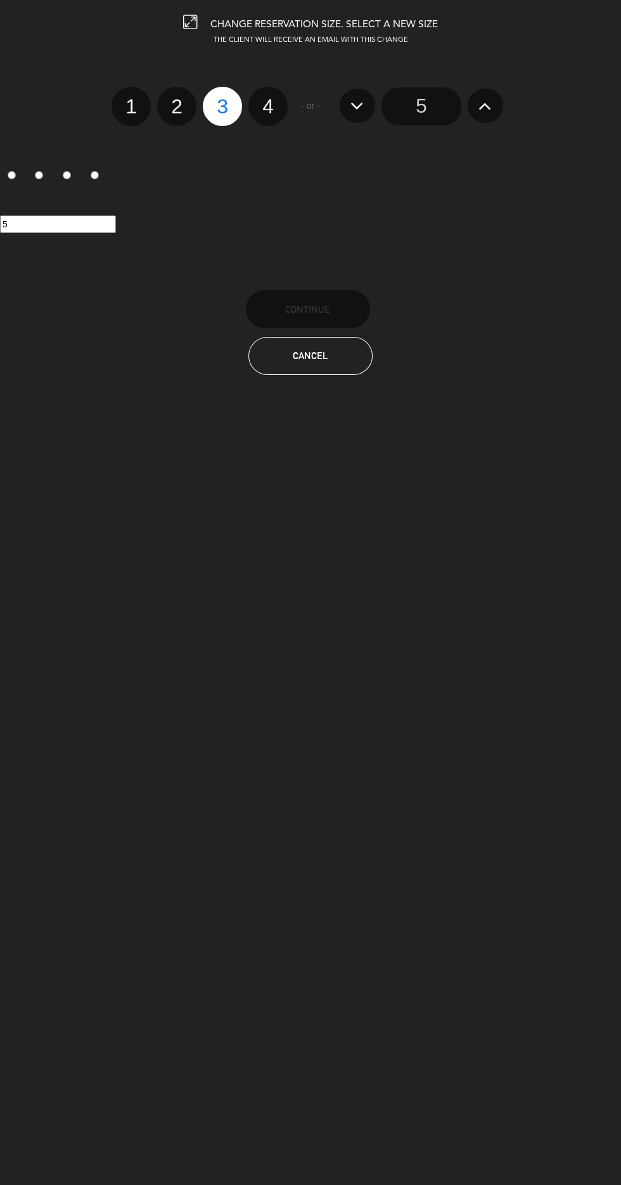
click at [269, 106] on label "4" at bounding box center [267, 106] width 39 height 39
click at [269, 99] on input "4" at bounding box center [266, 95] width 8 height 8
radio input "true"
radio input "false"
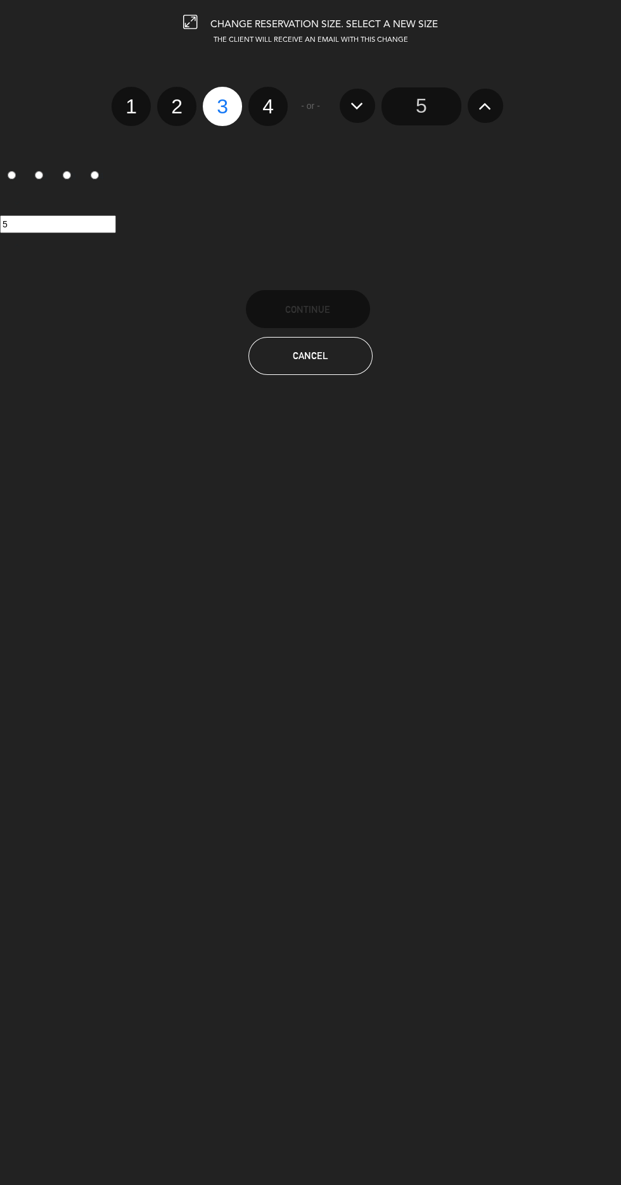
radio input "false"
radio input "true"
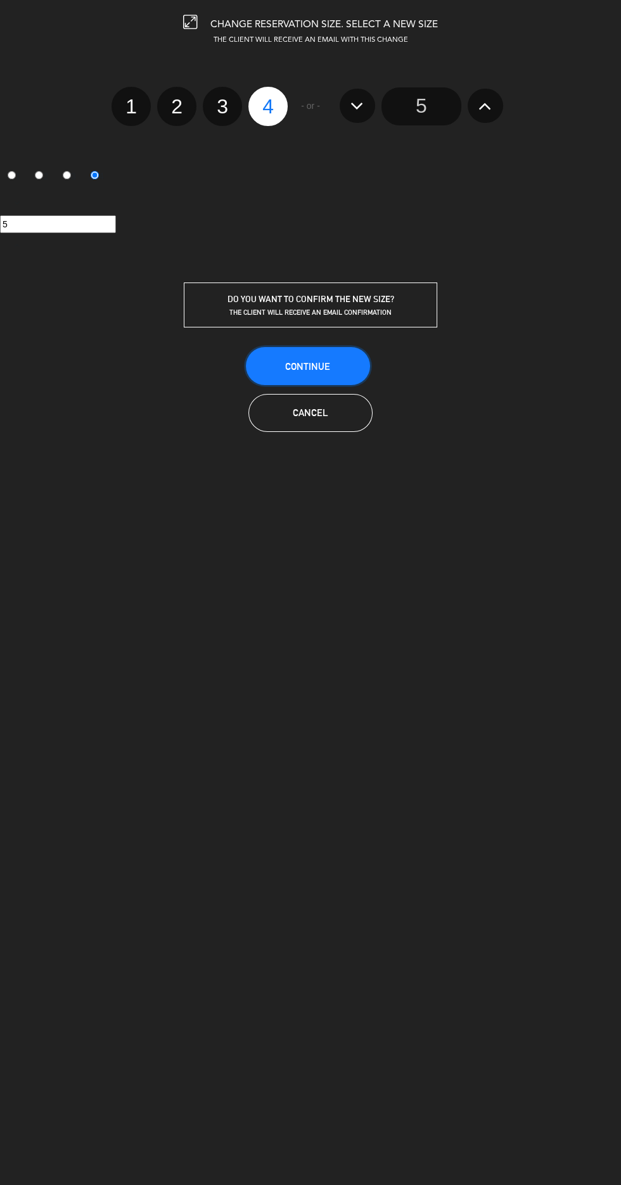
click at [338, 366] on button "Continue" at bounding box center [308, 366] width 124 height 38
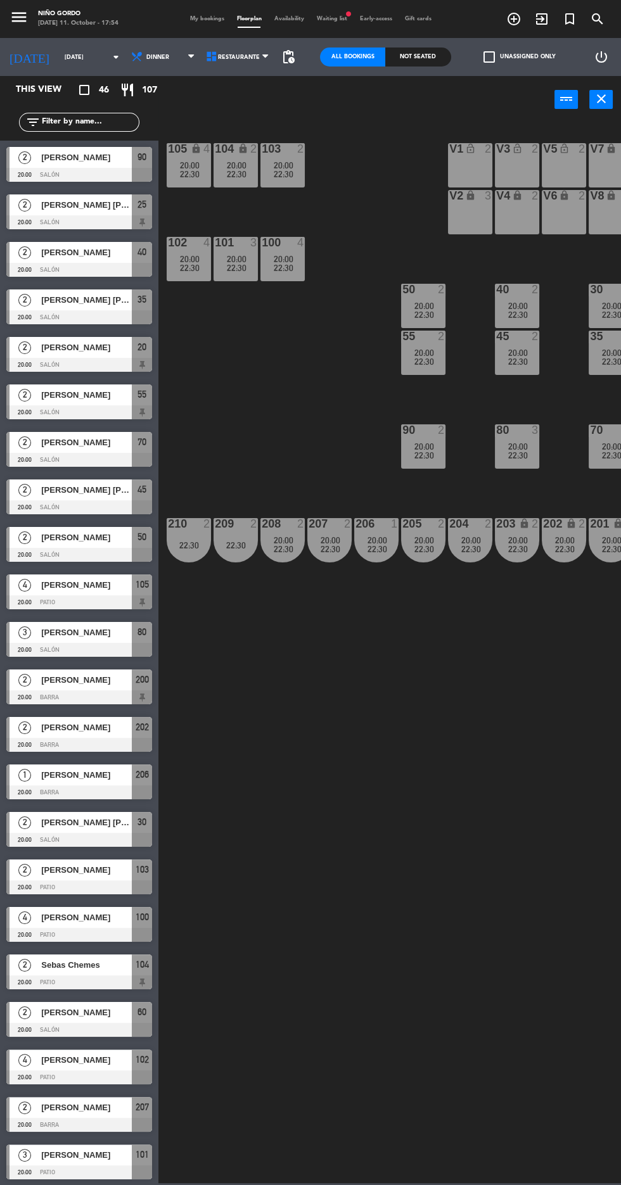
click at [461, 831] on div "105 lock 4 20:00 22:30 104 lock 2 20:00 22:30 103 2 20:00 22:30 V1 lock_open 2 …" at bounding box center [393, 652] width 456 height 1063
click at [297, 242] on div "4" at bounding box center [303, 242] width 21 height 11
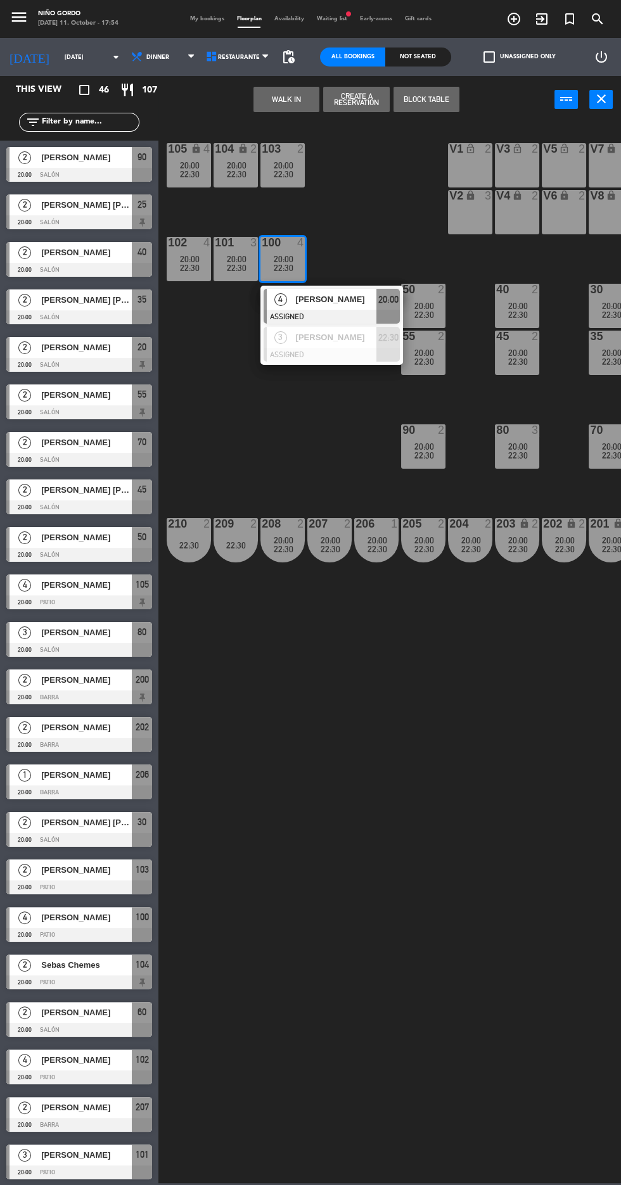
click at [350, 300] on span "[PERSON_NAME]" at bounding box center [336, 299] width 81 height 13
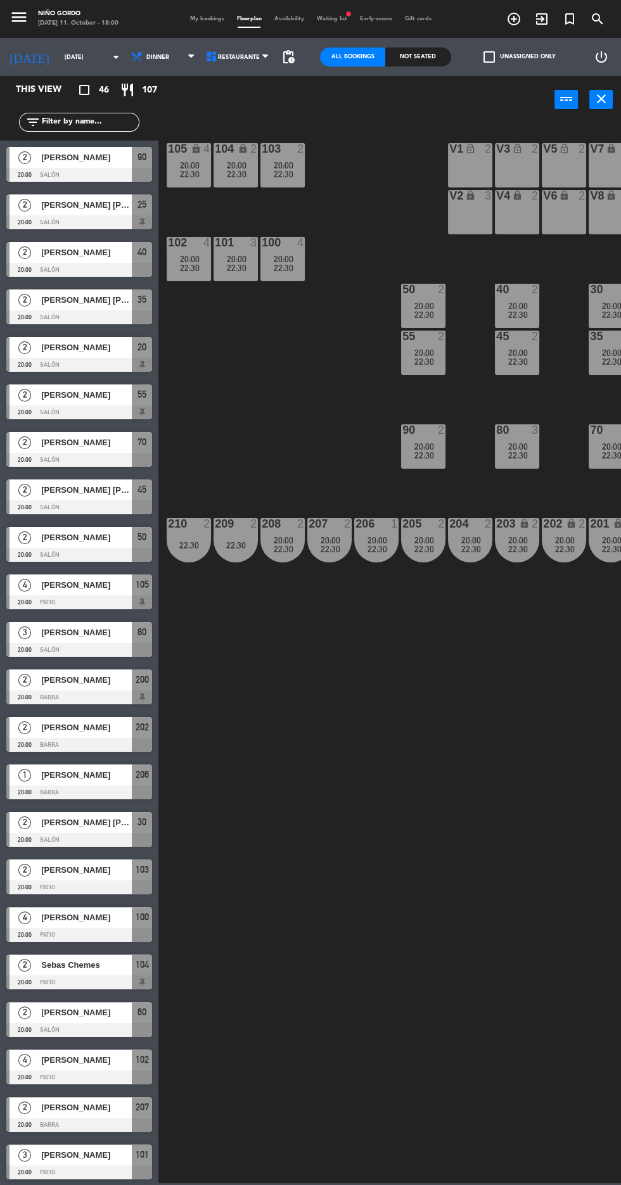
click at [508, 783] on div "105 lock 4 20:00 22:30 104 lock 2 20:00 22:30 103 2 20:00 22:30 V1 lock_open 2 …" at bounding box center [393, 652] width 456 height 1063
